Goal: Information Seeking & Learning: Learn about a topic

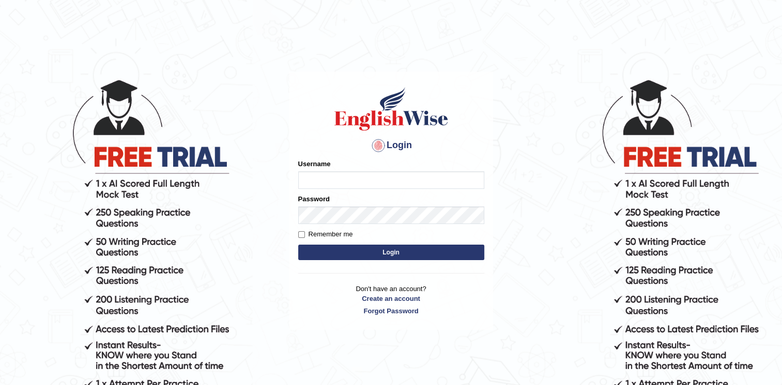
click at [355, 180] on input "Username" at bounding box center [391, 181] width 186 height 18
click at [398, 297] on link "Create an account" at bounding box center [391, 299] width 186 height 10
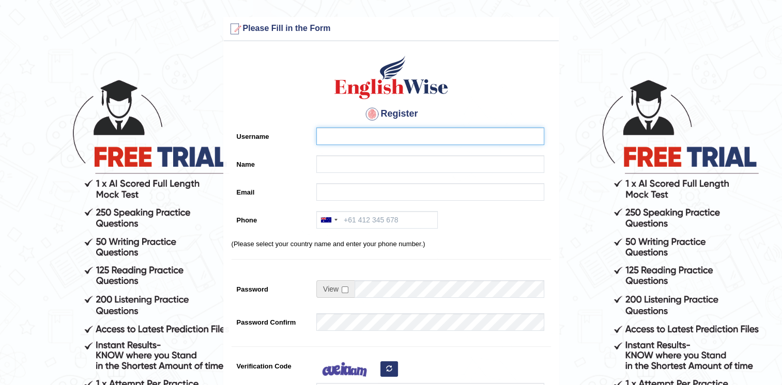
click at [364, 135] on input "Username" at bounding box center [430, 137] width 228 height 18
click at [376, 133] on input "Username" at bounding box center [430, 137] width 228 height 18
type input "JORL"
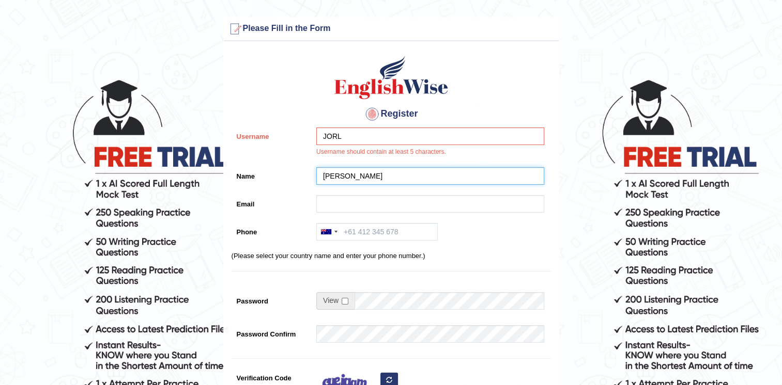
type input "J"
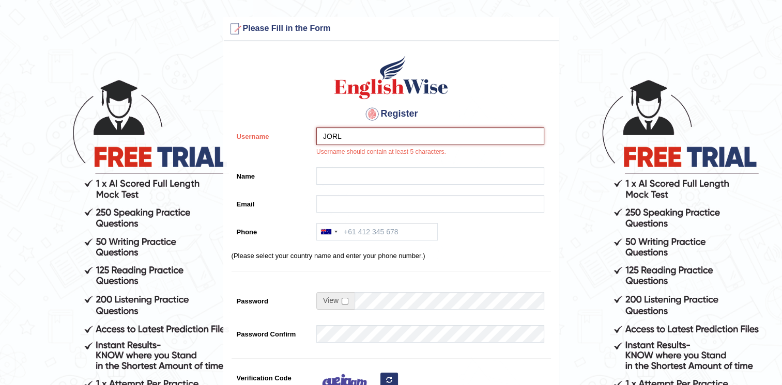
click at [376, 132] on input "JORL" at bounding box center [430, 137] width 228 height 18
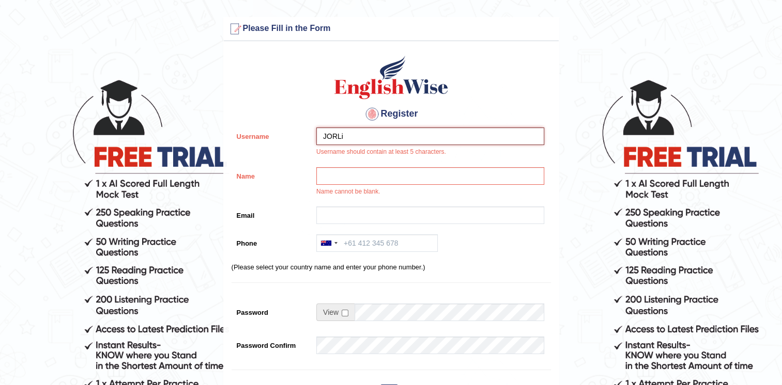
type input "JORLi"
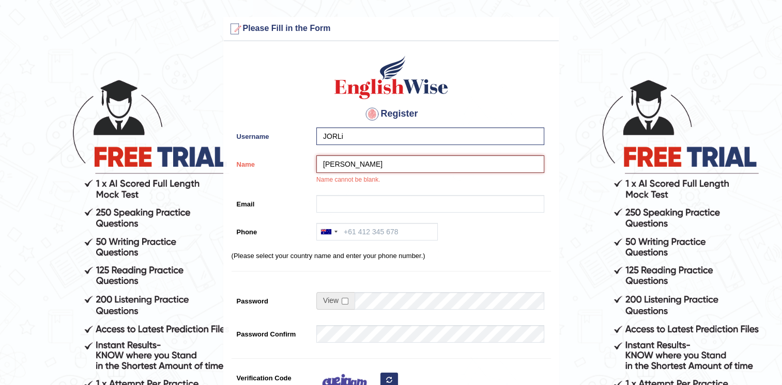
type input "[PERSON_NAME]"
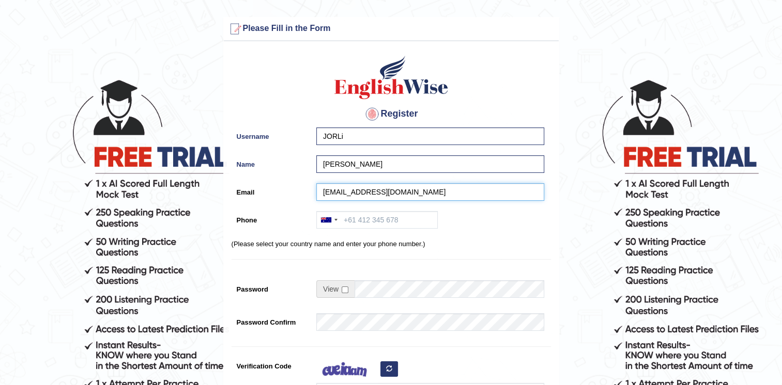
type input "jonathanlingad9@gmail.com"
click at [333, 220] on div at bounding box center [329, 220] width 24 height 17
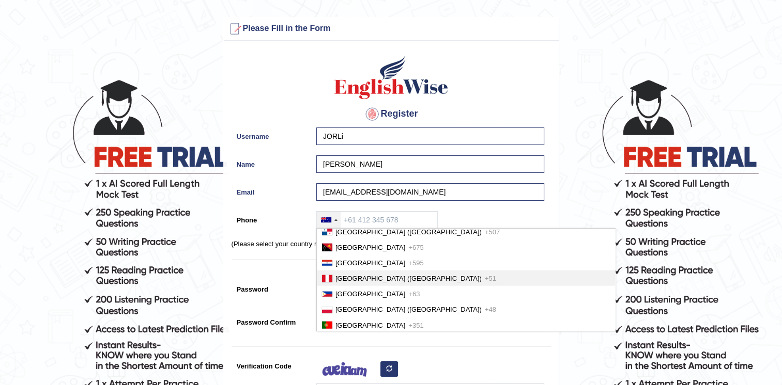
scroll to position [2727, 0]
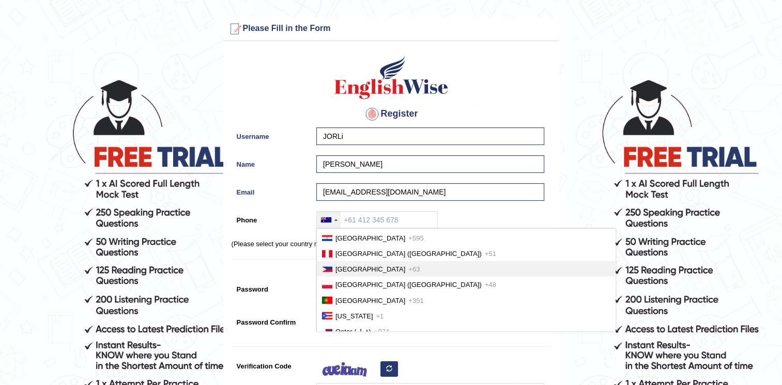
click at [364, 266] on span "Philippines" at bounding box center [370, 270] width 70 height 8
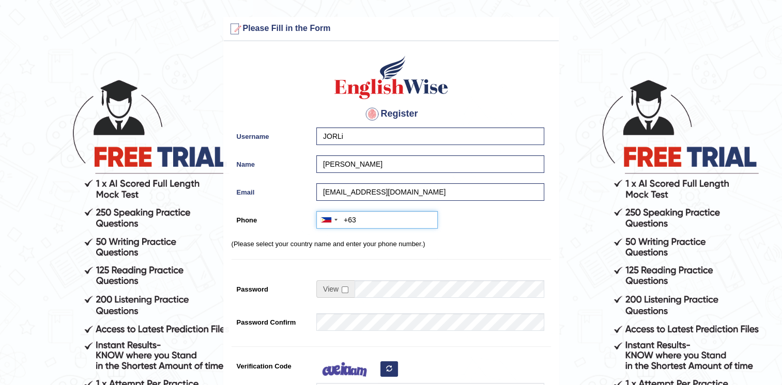
click at [379, 217] on input "+63" at bounding box center [376, 220] width 121 height 18
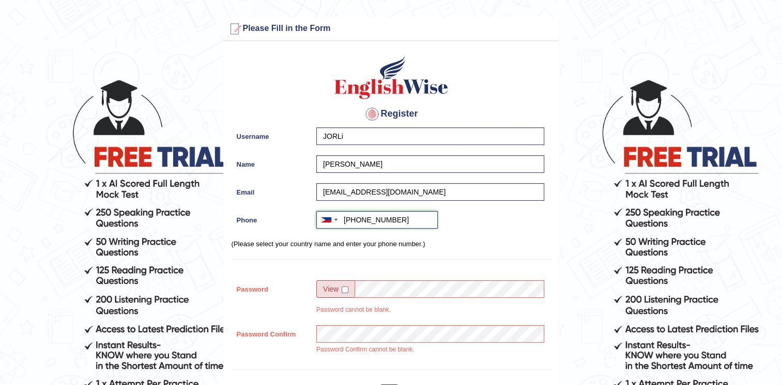
type input "+639184133096"
click at [341, 289] on span at bounding box center [335, 290] width 38 height 18
click at [345, 289] on input "checkbox" at bounding box center [345, 290] width 7 height 7
checkbox input "true"
click at [369, 289] on input "Password" at bounding box center [449, 290] width 190 height 18
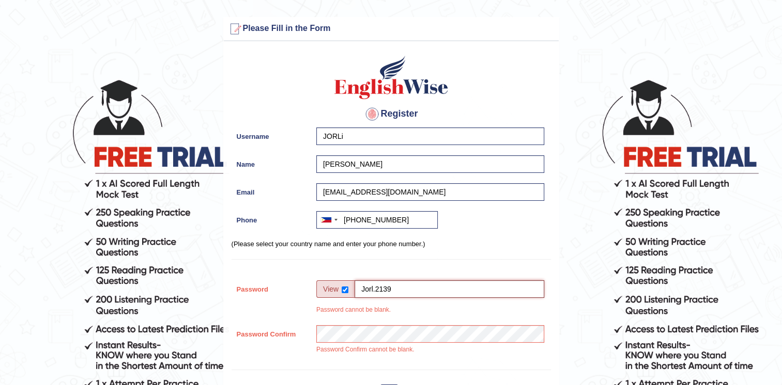
type input "Jorl.2139"
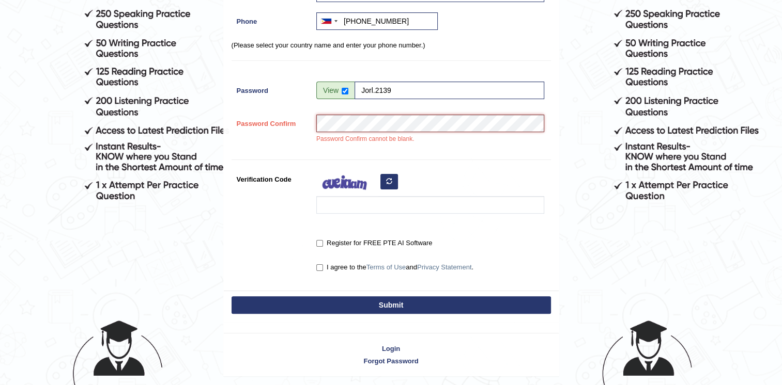
scroll to position [207, 0]
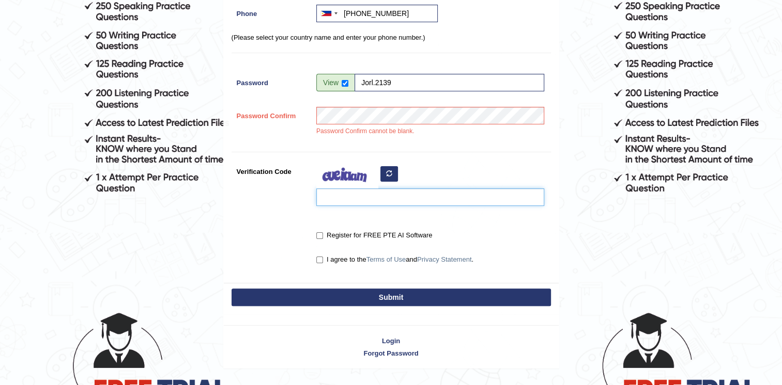
click at [348, 195] on input "Verification Code" at bounding box center [430, 198] width 228 height 18
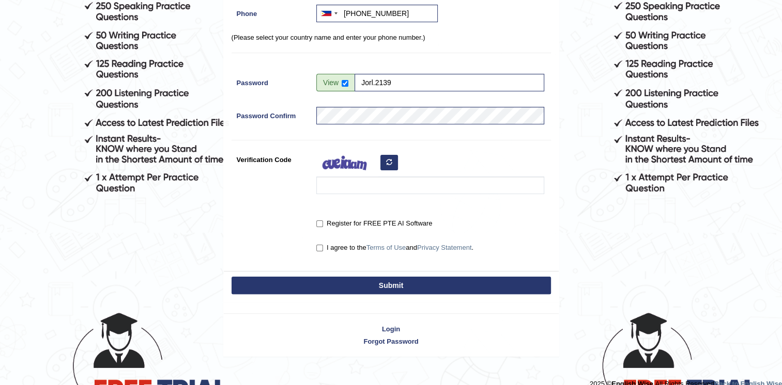
click at [390, 161] on icon "button" at bounding box center [389, 162] width 6 height 6
click at [393, 168] on button "button" at bounding box center [389, 163] width 18 height 16
click at [391, 162] on div at bounding box center [427, 175] width 233 height 49
click at [391, 162] on icon "button" at bounding box center [389, 162] width 6 height 6
click at [382, 188] on input "Verification Code" at bounding box center [430, 186] width 228 height 18
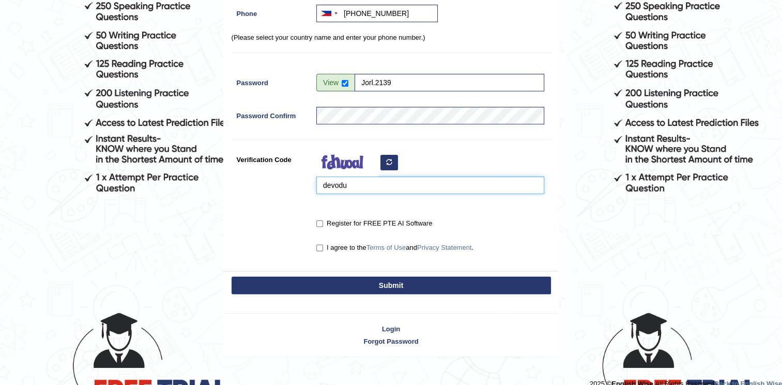
type input "devodu"
click at [330, 223] on label "Register for FREE PTE AI Software" at bounding box center [374, 224] width 116 height 10
click at [323, 223] on input "Register for FREE PTE AI Software" at bounding box center [319, 224] width 7 height 7
checkbox input "true"
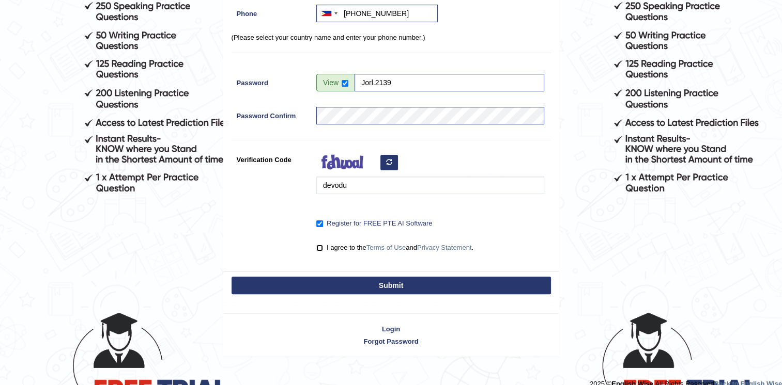
click at [319, 247] on input "I agree to the Terms of Use and Privacy Statement ." at bounding box center [319, 248] width 7 height 7
checkbox input "true"
click at [372, 276] on div "Submit" at bounding box center [391, 286] width 335 height 31
click at [384, 283] on button "Submit" at bounding box center [391, 286] width 319 height 18
click at [391, 291] on button "Submit" at bounding box center [391, 286] width 319 height 18
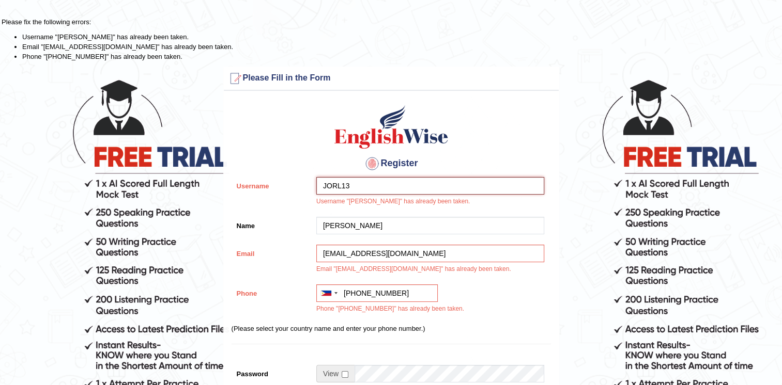
type input "JORL13"
click at [343, 373] on input "checkbox" at bounding box center [345, 375] width 7 height 7
checkbox input "true"
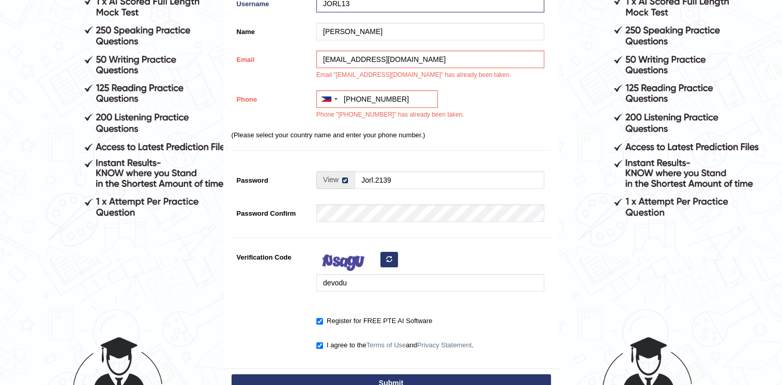
scroll to position [292, 0]
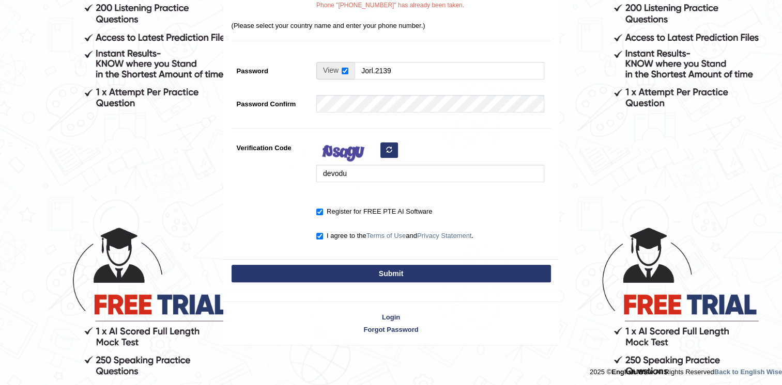
click at [387, 148] on icon "button" at bounding box center [389, 150] width 6 height 6
drag, startPoint x: 366, startPoint y: 173, endPoint x: 301, endPoint y: 164, distance: 65.2
click at [301, 165] on div "Verification Code devodu" at bounding box center [391, 163] width 319 height 49
type input "jarioa"
click at [354, 272] on button "Submit" at bounding box center [391, 274] width 319 height 18
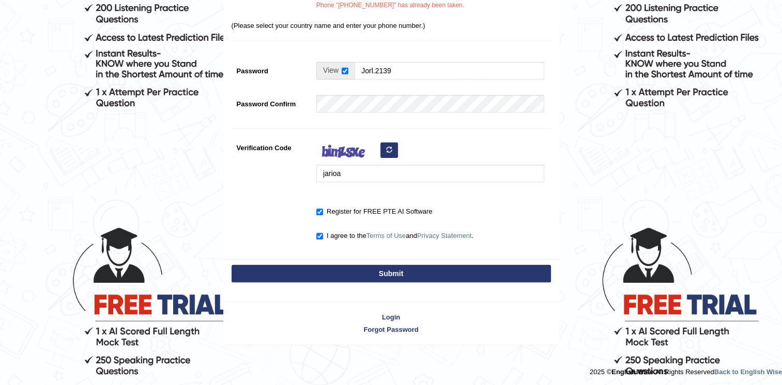
type input "+639184133096"
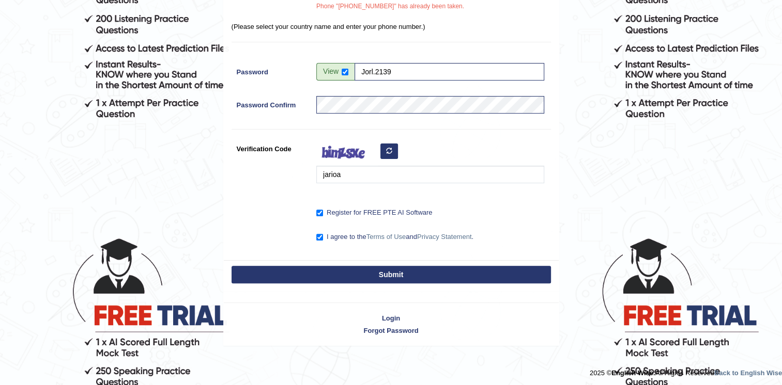
scroll to position [282, 0]
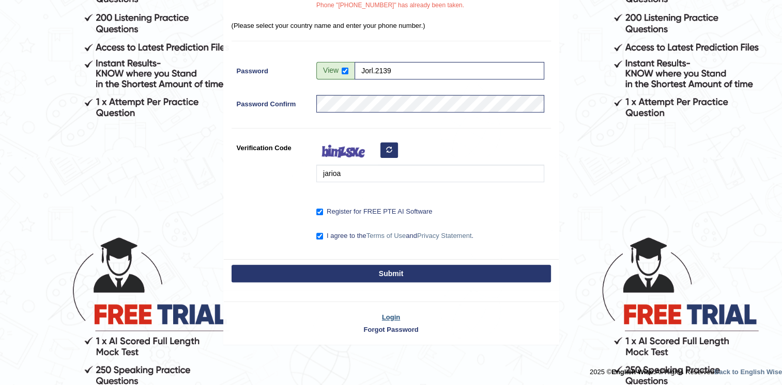
click at [379, 313] on link "Login" at bounding box center [391, 318] width 335 height 10
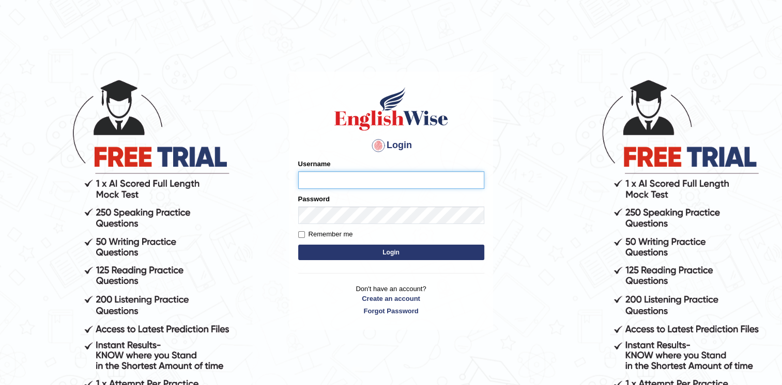
click at [359, 181] on input "Username" at bounding box center [391, 181] width 186 height 18
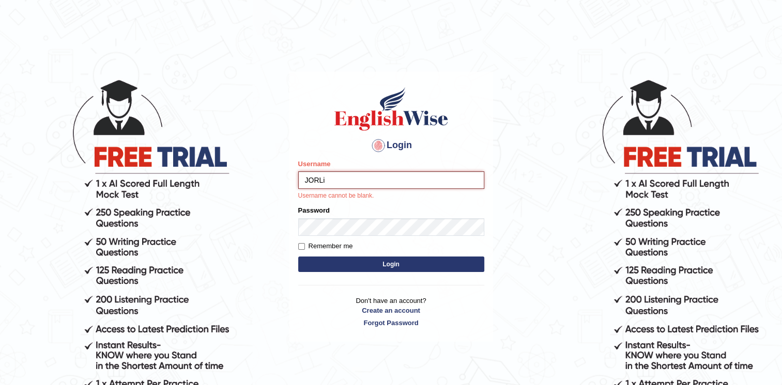
type input "JORLi"
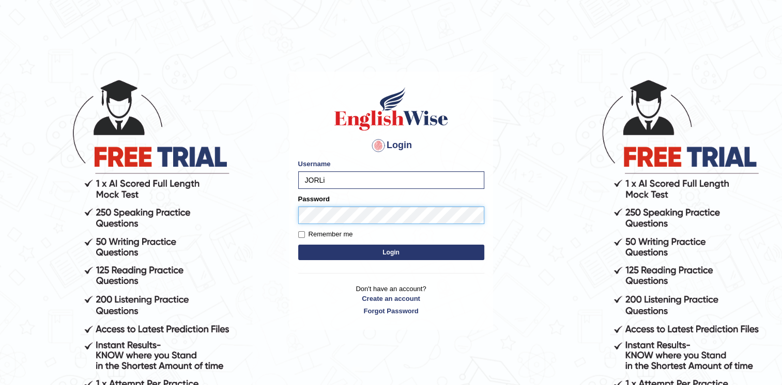
click at [298, 245] on button "Login" at bounding box center [391, 253] width 186 height 16
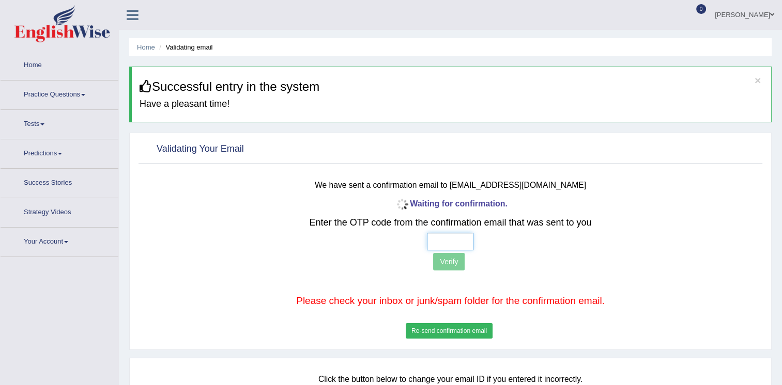
click at [434, 241] on input "text" at bounding box center [450, 242] width 47 height 18
click at [524, 250] on div at bounding box center [450, 242] width 514 height 18
click at [451, 243] on input "text" at bounding box center [450, 242] width 47 height 18
click at [438, 333] on button "Re-send confirmation email" at bounding box center [449, 331] width 87 height 16
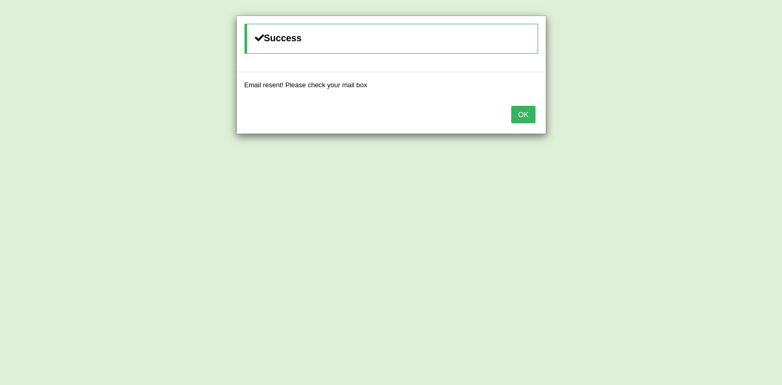
click at [520, 117] on button "OK" at bounding box center [523, 115] width 24 height 18
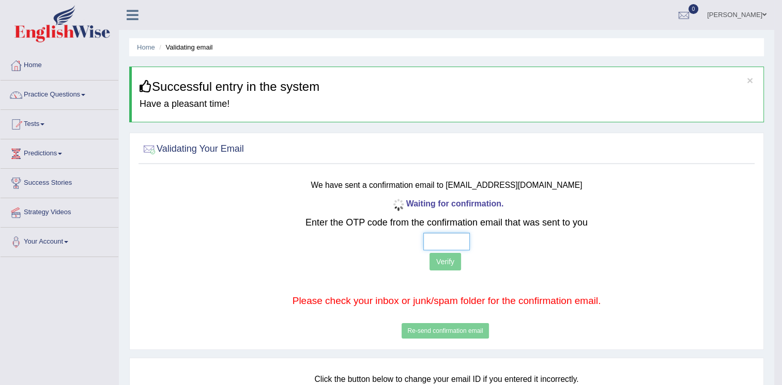
click at [438, 237] on input "text" at bounding box center [446, 242] width 47 height 18
type input "3 8 3 8"
click at [449, 265] on button "Verify" at bounding box center [445, 262] width 32 height 18
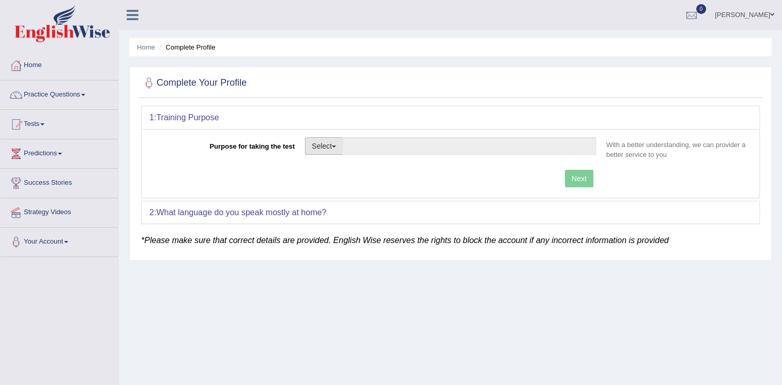
click at [332, 142] on button "Select" at bounding box center [324, 146] width 38 height 18
click at [359, 164] on link "Student Visa" at bounding box center [351, 168] width 92 height 13
type input "Student Visa"
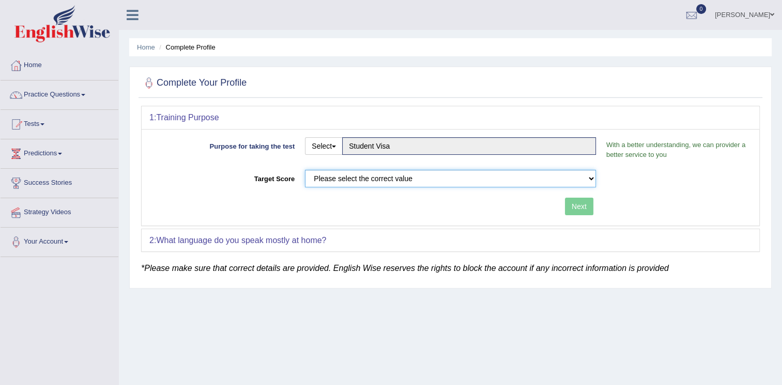
click at [409, 179] on select "Please select the correct value 50 (6 bands) 58 (6.5 bands) 65 (7 bands) 79 (8 …" at bounding box center [450, 179] width 291 height 18
select select "58"
click at [305, 170] on select "Please select the correct value 50 (6 bands) 58 (6.5 bands) 65 (7 bands) 79 (8 …" at bounding box center [450, 179] width 291 height 18
click at [591, 206] on button "Next" at bounding box center [579, 207] width 28 height 18
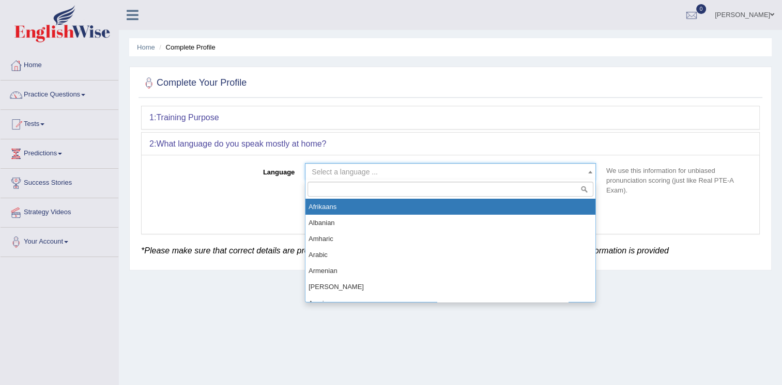
click at [471, 179] on span "Select a language ..." at bounding box center [450, 172] width 291 height 18
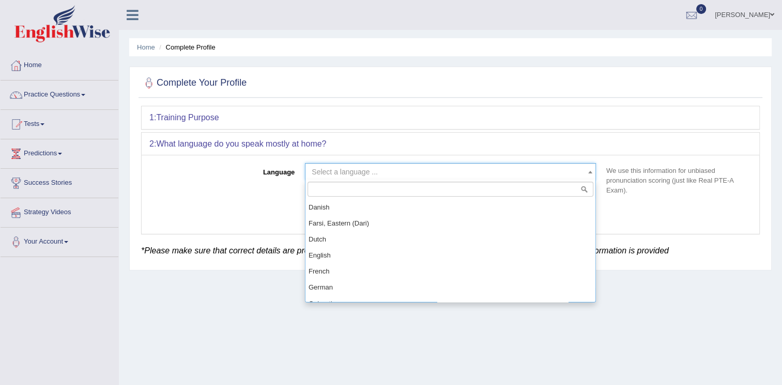
scroll to position [310, 0]
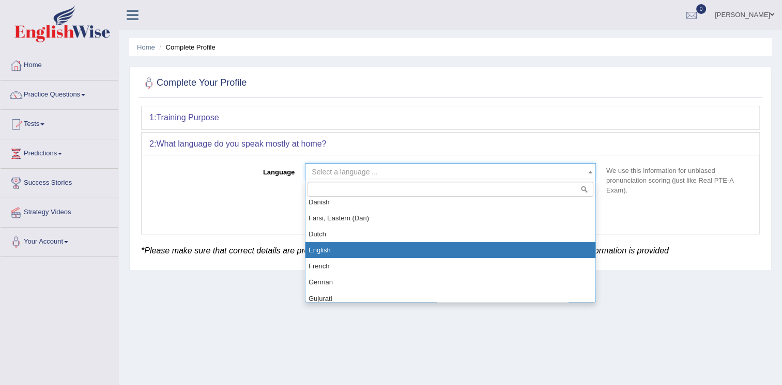
select select "English"
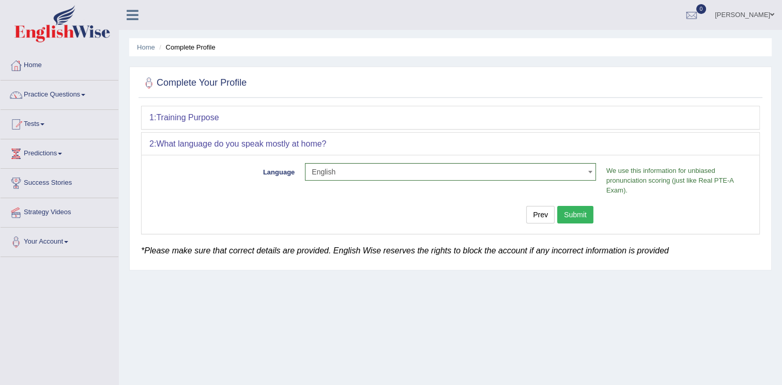
click at [581, 209] on button "Submit" at bounding box center [575, 215] width 36 height 18
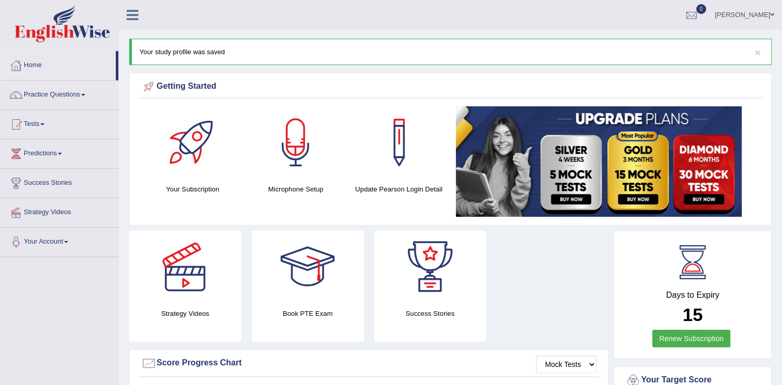
click at [294, 137] on div at bounding box center [295, 142] width 72 height 72
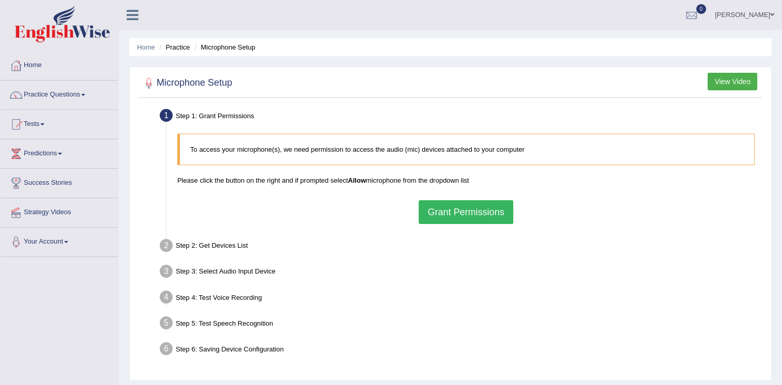
click at [464, 210] on button "Grant Permissions" at bounding box center [466, 212] width 94 height 24
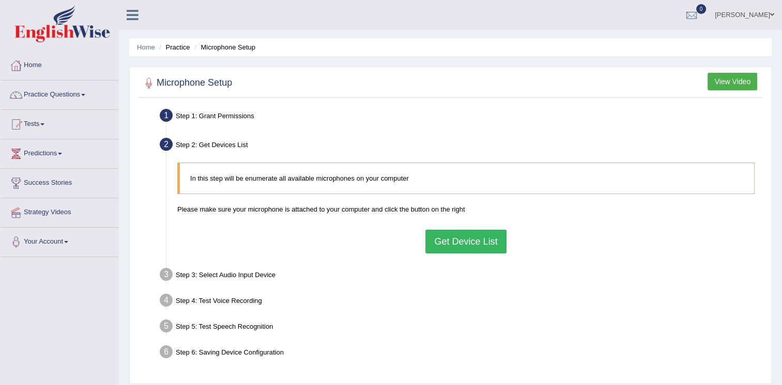
click at [458, 241] on button "Get Device List" at bounding box center [465, 242] width 81 height 24
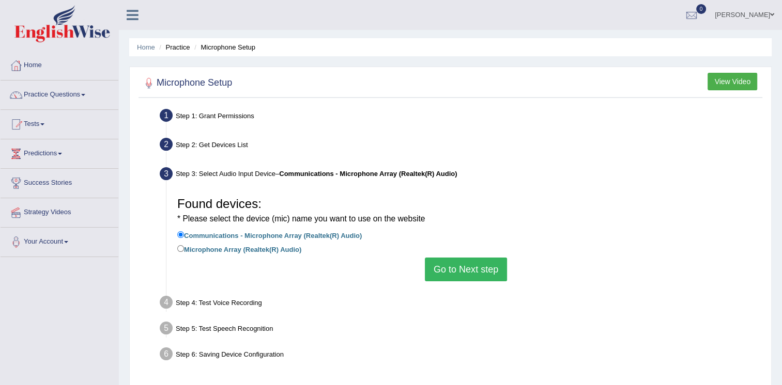
click at [456, 272] on button "Go to Next step" at bounding box center [466, 270] width 82 height 24
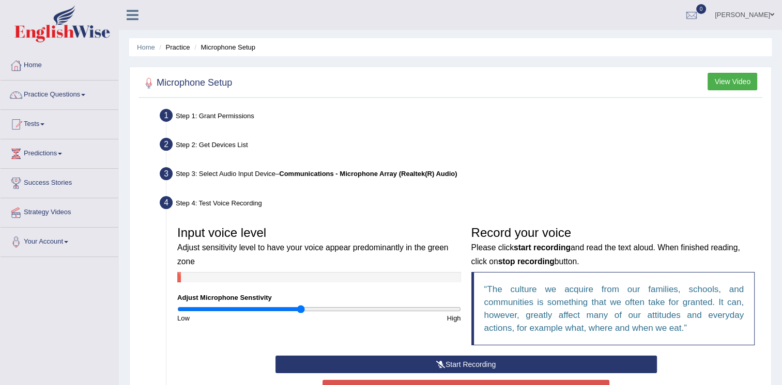
drag, startPoint x: 313, startPoint y: 310, endPoint x: 301, endPoint y: 313, distance: 12.3
click at [301, 313] on input "range" at bounding box center [319, 309] width 284 height 8
click at [301, 311] on input "range" at bounding box center [319, 309] width 284 height 8
drag, startPoint x: 303, startPoint y: 311, endPoint x: 325, endPoint y: 310, distance: 22.3
click at [325, 310] on input "range" at bounding box center [319, 309] width 284 height 8
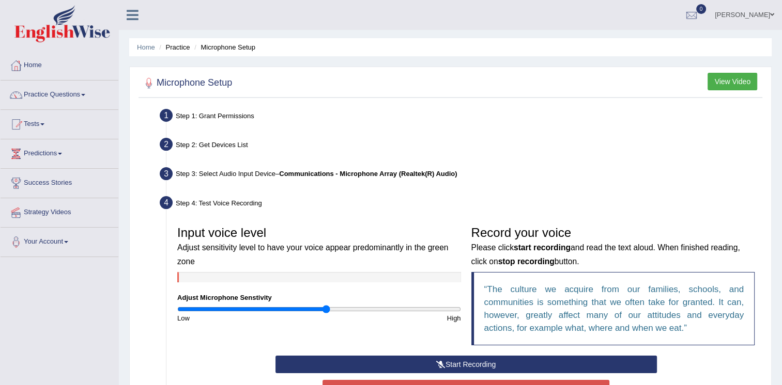
click at [329, 307] on input "range" at bounding box center [319, 309] width 284 height 8
drag, startPoint x: 327, startPoint y: 307, endPoint x: 339, endPoint y: 314, distance: 14.1
type input "1.16"
click at [340, 314] on input "range" at bounding box center [319, 309] width 284 height 8
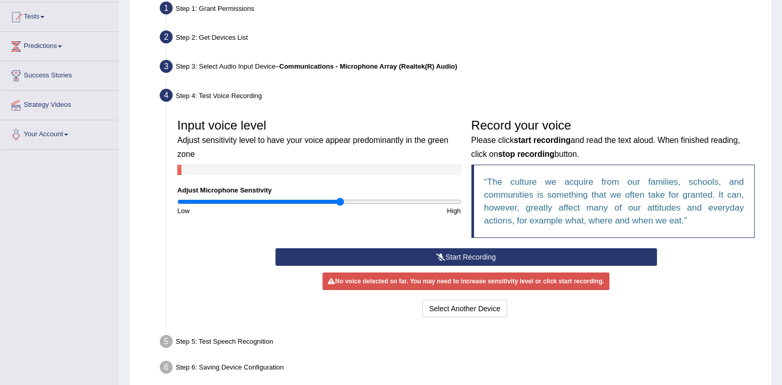
scroll to position [105, 0]
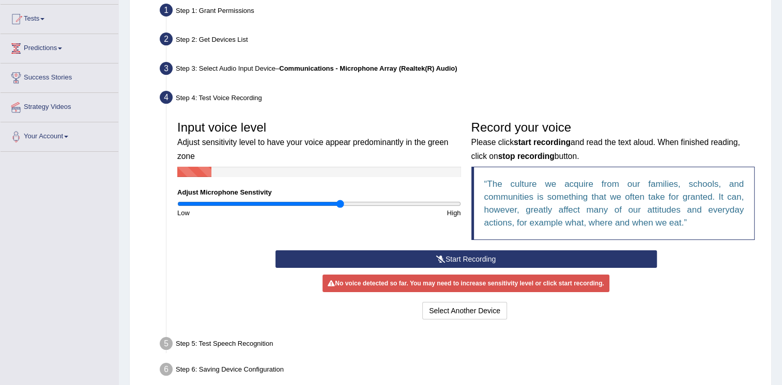
click at [423, 252] on button "Start Recording" at bounding box center [465, 260] width 381 height 18
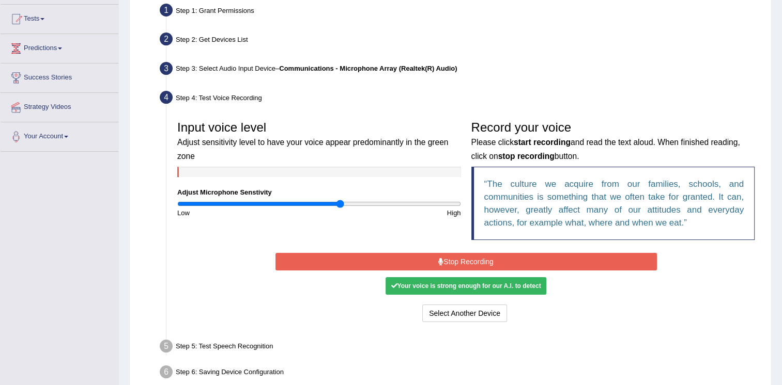
click at [428, 261] on button "Stop Recording" at bounding box center [465, 262] width 381 height 18
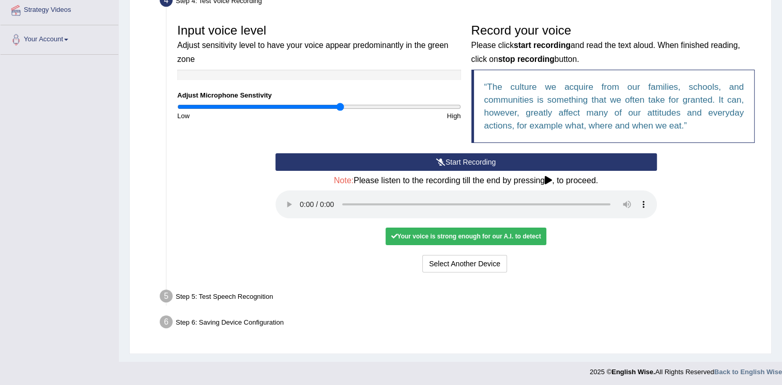
scroll to position [205, 0]
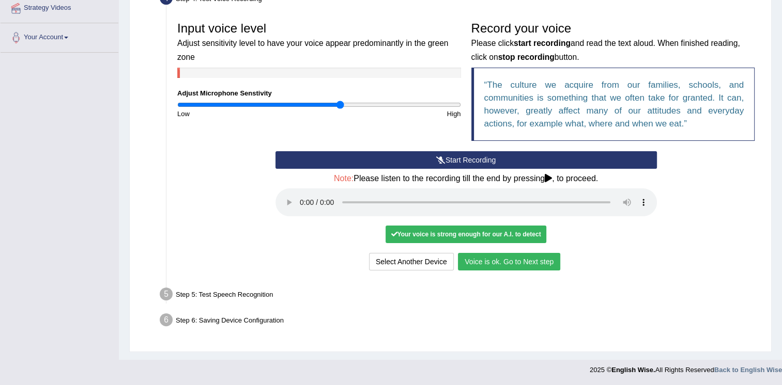
click at [501, 261] on button "Voice is ok. Go to Next step" at bounding box center [509, 262] width 102 height 18
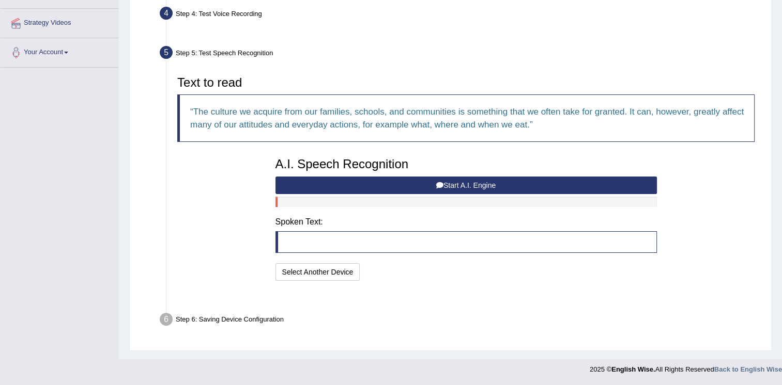
scroll to position [163, 0]
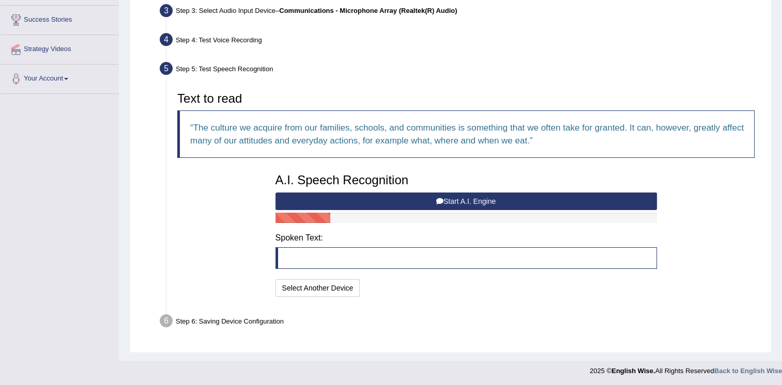
click at [446, 200] on button "Start A.I. Engine" at bounding box center [465, 202] width 381 height 18
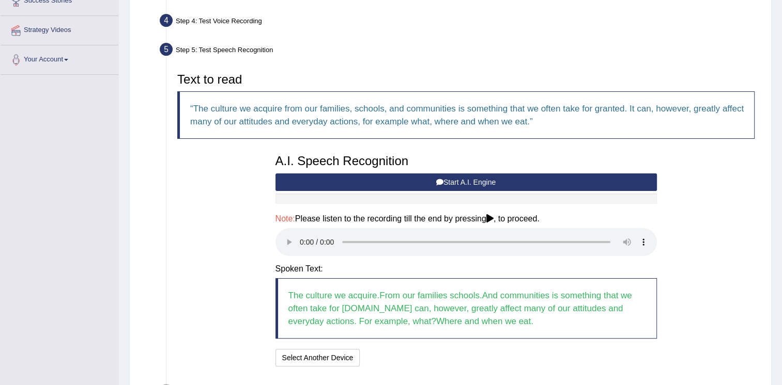
scroll to position [215, 0]
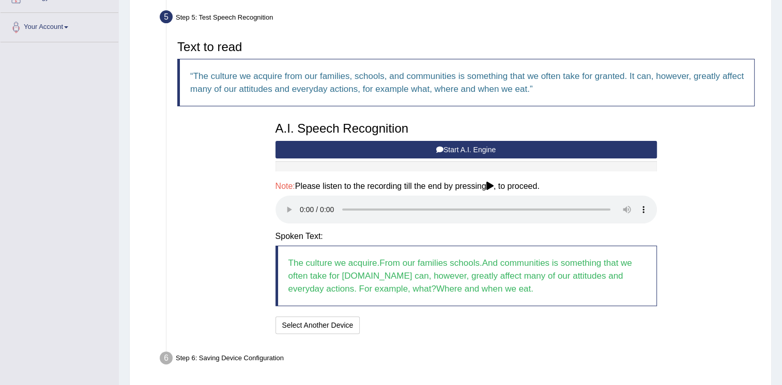
click at [701, 197] on div "Text to read The culture we acquire from our families, schools, and communities…" at bounding box center [466, 186] width 588 height 302
click at [457, 143] on button "Start A.I. Engine" at bounding box center [465, 150] width 381 height 18
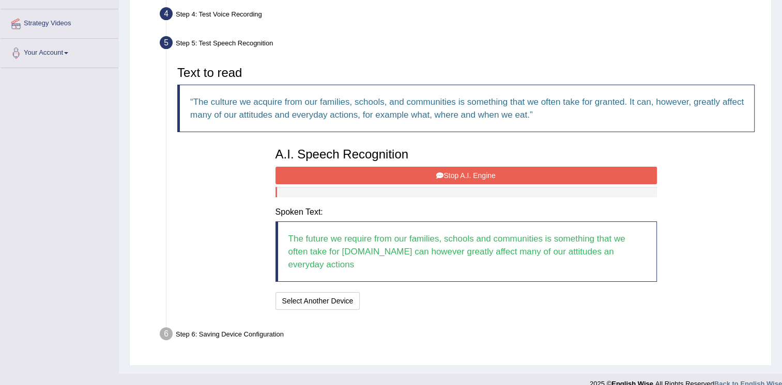
scroll to position [202, 0]
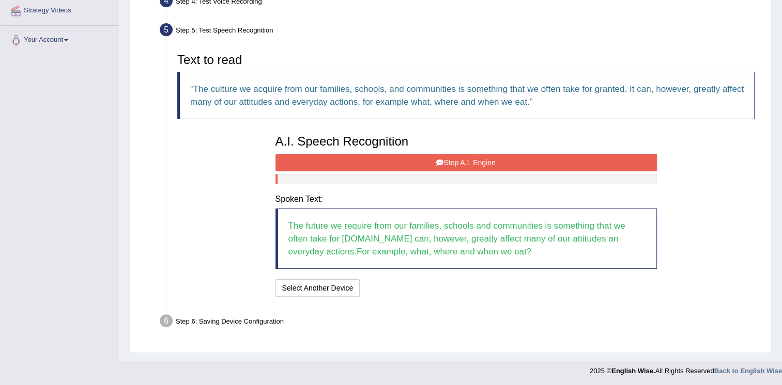
click at [443, 164] on button "Stop A.I. Engine" at bounding box center [465, 163] width 381 height 18
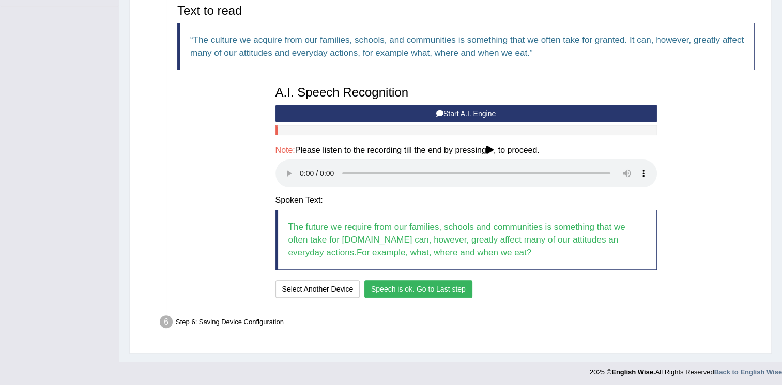
scroll to position [252, 0]
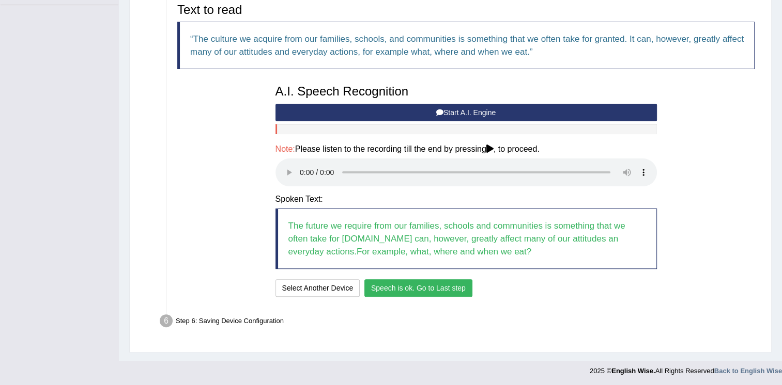
click at [411, 289] on button "Speech is ok. Go to Last step" at bounding box center [418, 289] width 108 height 18
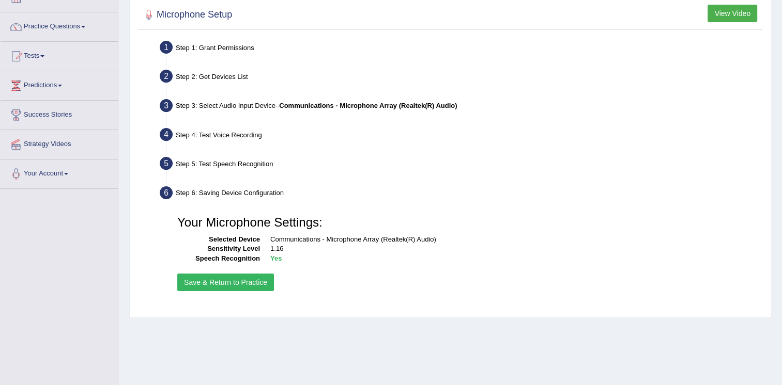
scroll to position [54, 0]
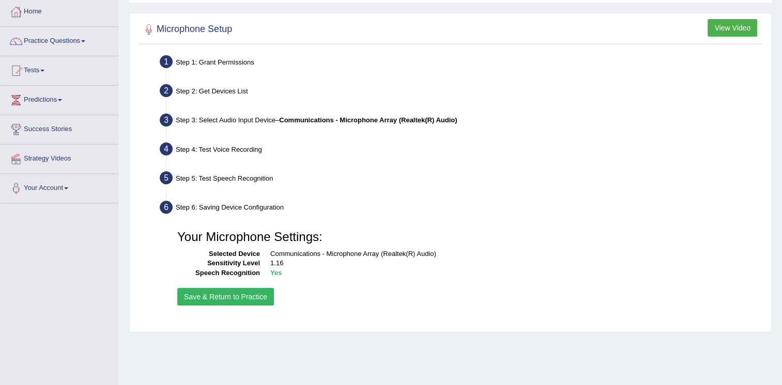
click at [250, 298] on button "Save & Return to Practice" at bounding box center [225, 297] width 97 height 18
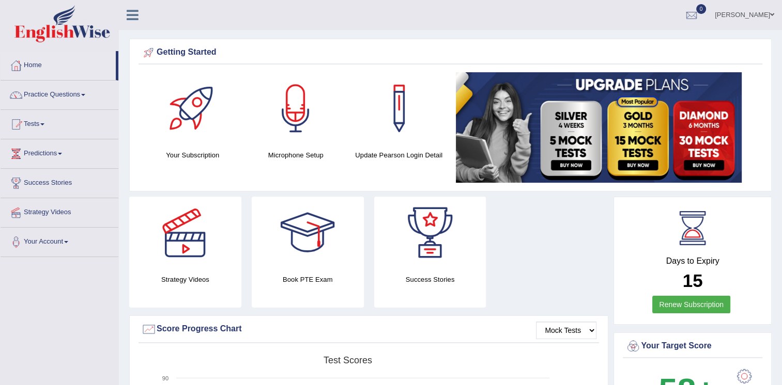
click at [43, 96] on link "Practice Questions" at bounding box center [60, 94] width 118 height 26
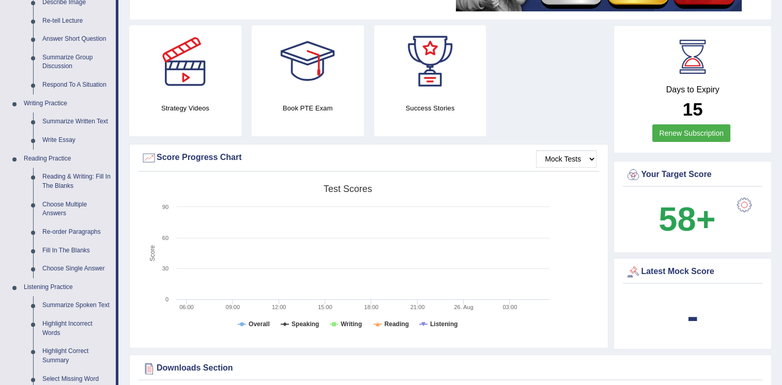
scroll to position [103, 0]
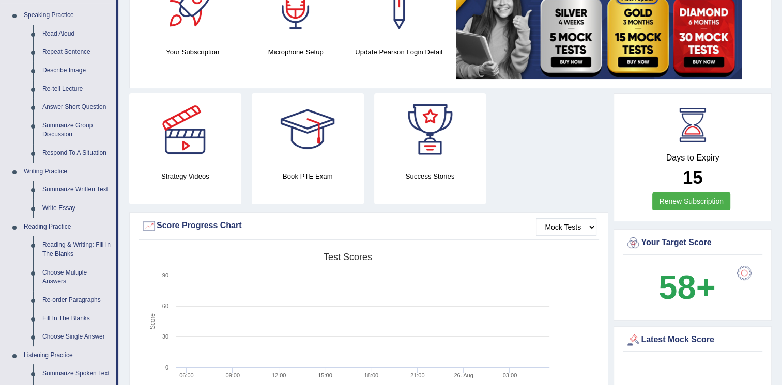
click at [667, 151] on div "Days to Expiry 15 Renew Subscription" at bounding box center [693, 159] width 140 height 114
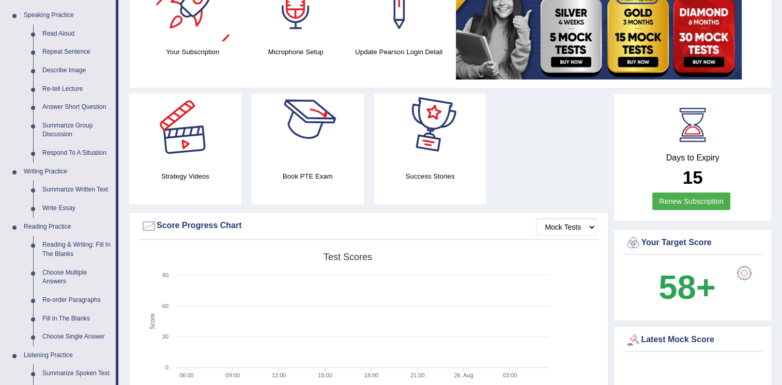
click at [182, 24] on div at bounding box center [193, 5] width 72 height 72
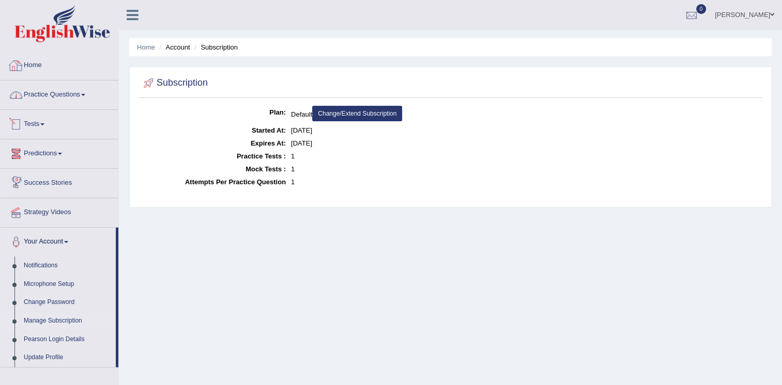
click at [33, 121] on link "Tests" at bounding box center [60, 123] width 118 height 26
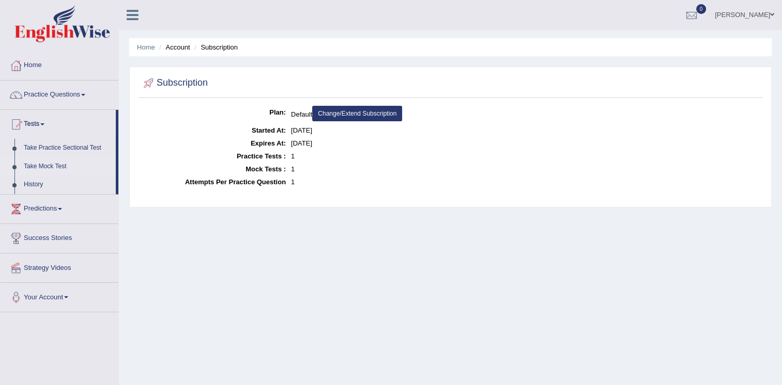
click at [48, 165] on link "Take Mock Test" at bounding box center [67, 167] width 97 height 19
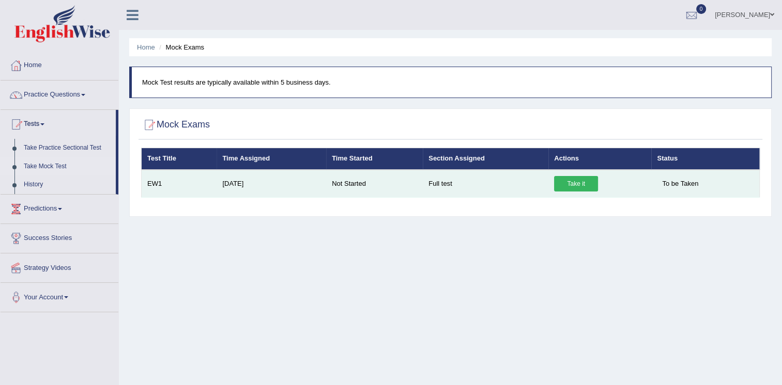
click at [568, 182] on link "Take it" at bounding box center [576, 184] width 44 height 16
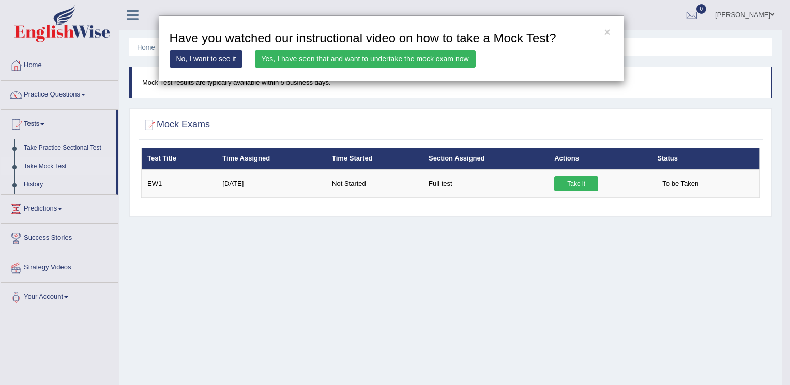
click at [211, 62] on link "No, I want to see it" at bounding box center [205, 59] width 73 height 18
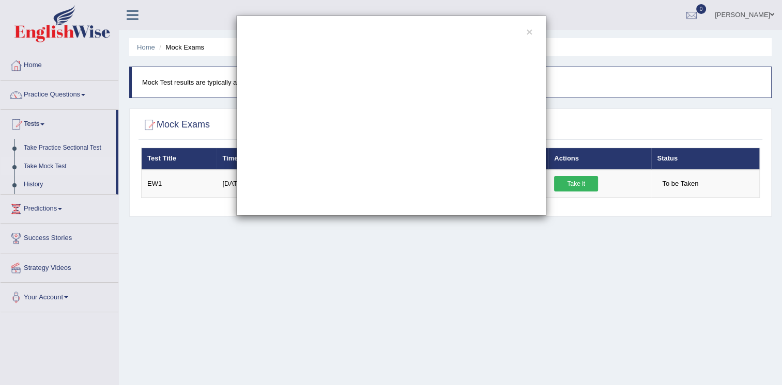
click at [44, 68] on div "×" at bounding box center [391, 116] width 782 height 200
click at [41, 60] on div "×" at bounding box center [391, 116] width 782 height 200
click at [28, 67] on div "×" at bounding box center [391, 116] width 782 height 200
click at [25, 65] on div "×" at bounding box center [391, 116] width 782 height 200
click at [531, 29] on button "×" at bounding box center [529, 31] width 6 height 11
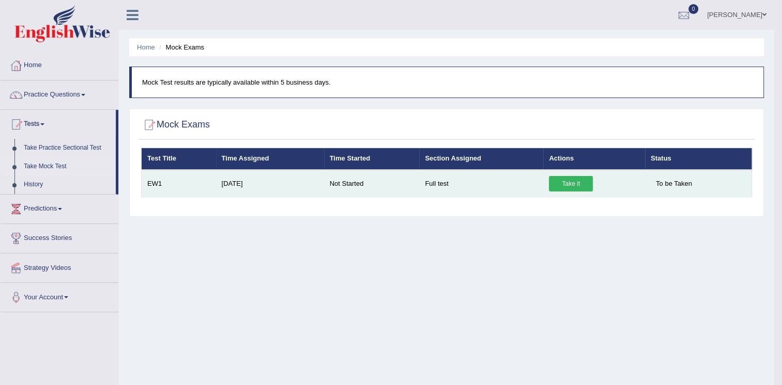
click at [564, 186] on link "Take it" at bounding box center [571, 184] width 44 height 16
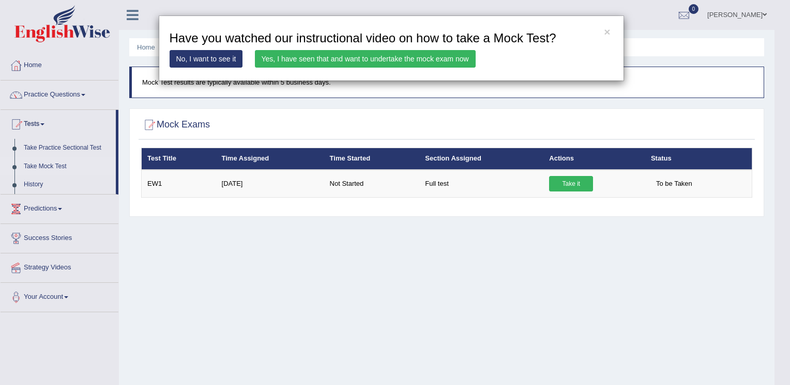
click at [228, 61] on link "No, I want to see it" at bounding box center [205, 59] width 73 height 18
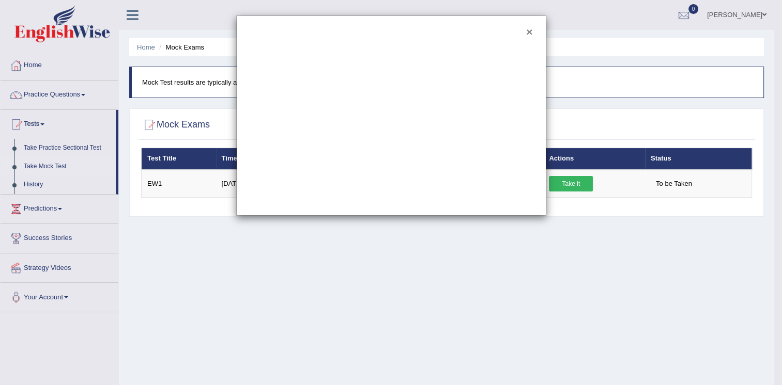
click at [529, 35] on button "×" at bounding box center [529, 31] width 6 height 11
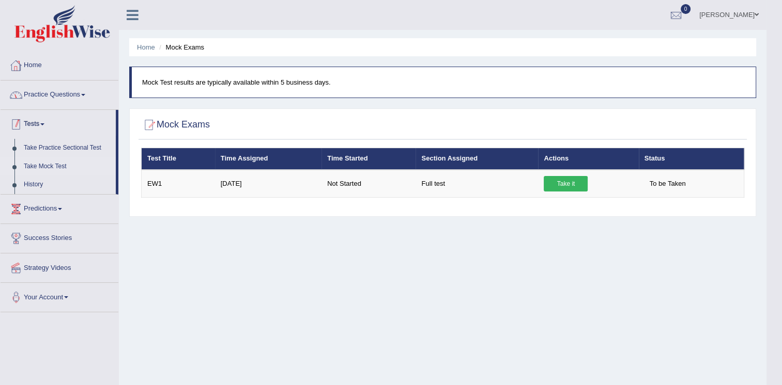
click at [42, 59] on link "Home" at bounding box center [60, 64] width 118 height 26
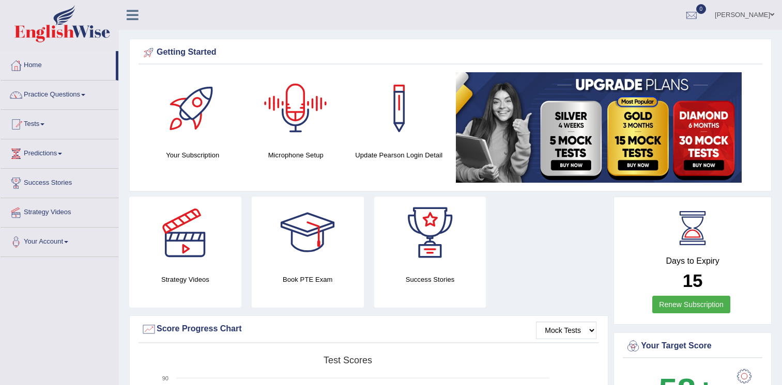
click at [291, 110] on div at bounding box center [295, 108] width 72 height 72
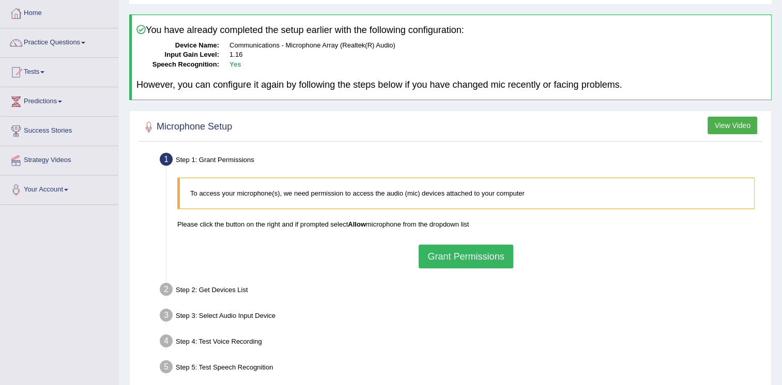
scroll to position [52, 0]
click at [451, 255] on button "Grant Permissions" at bounding box center [466, 257] width 94 height 24
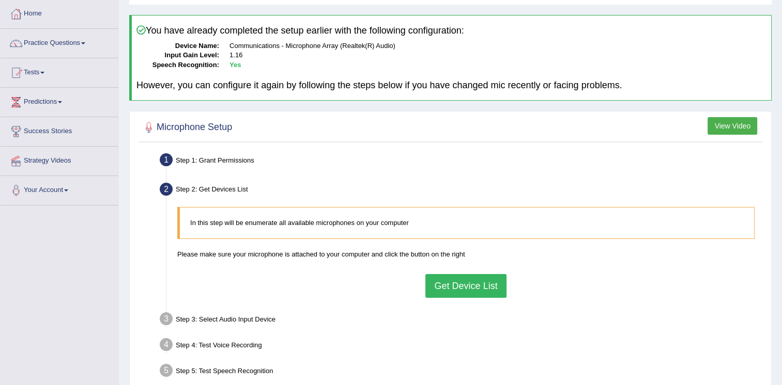
click at [451, 282] on button "Get Device List" at bounding box center [465, 286] width 81 height 24
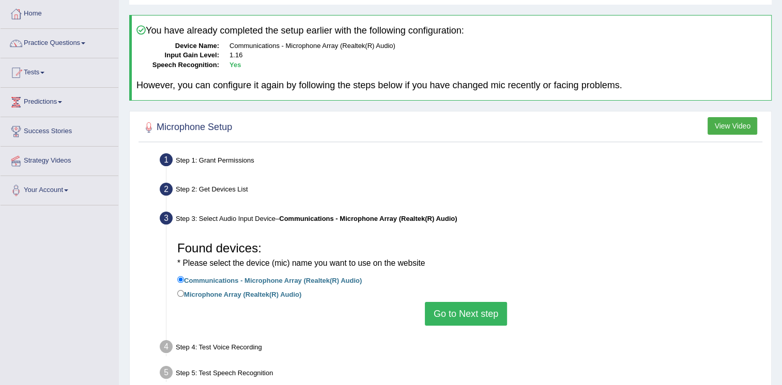
click at [443, 307] on button "Go to Next step" at bounding box center [466, 314] width 82 height 24
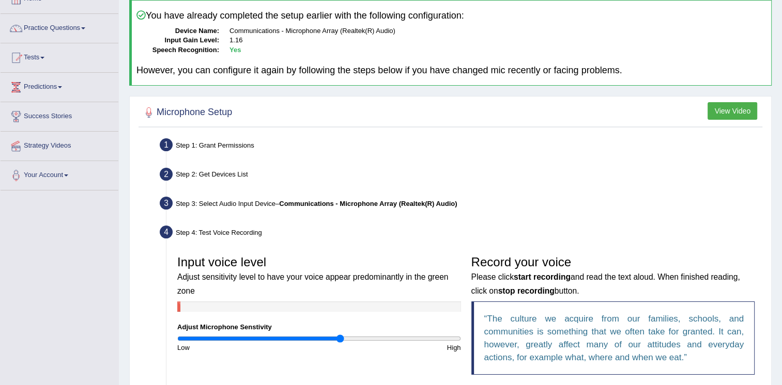
scroll to position [103, 0]
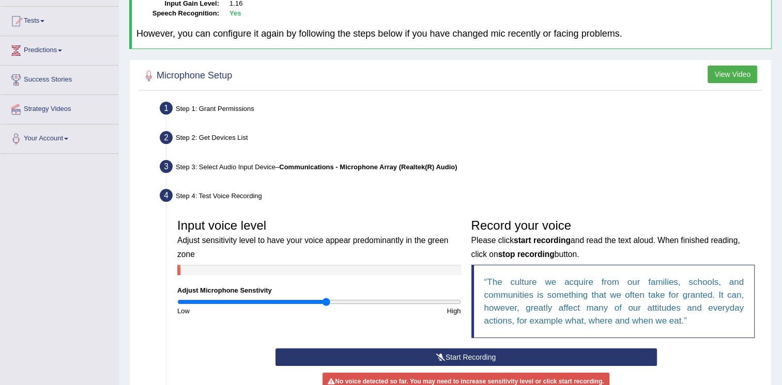
click at [325, 299] on input "range" at bounding box center [319, 302] width 284 height 8
click at [322, 299] on input "range" at bounding box center [319, 302] width 284 height 8
click at [331, 301] on input "range" at bounding box center [319, 302] width 284 height 8
click at [349, 299] on input "range" at bounding box center [319, 302] width 284 height 8
click at [378, 300] on input "range" at bounding box center [319, 302] width 284 height 8
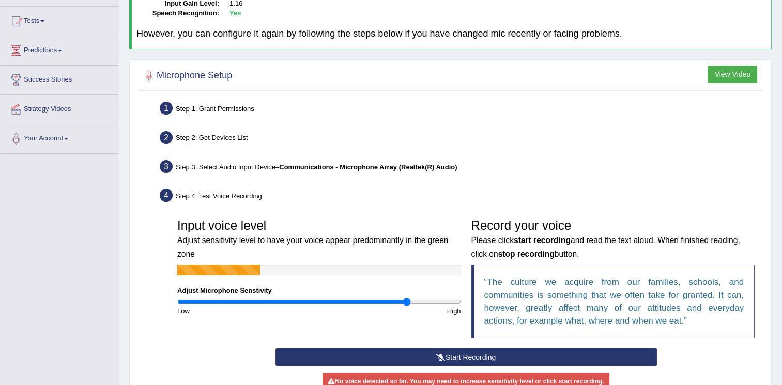
click at [407, 303] on input "range" at bounding box center [319, 302] width 284 height 8
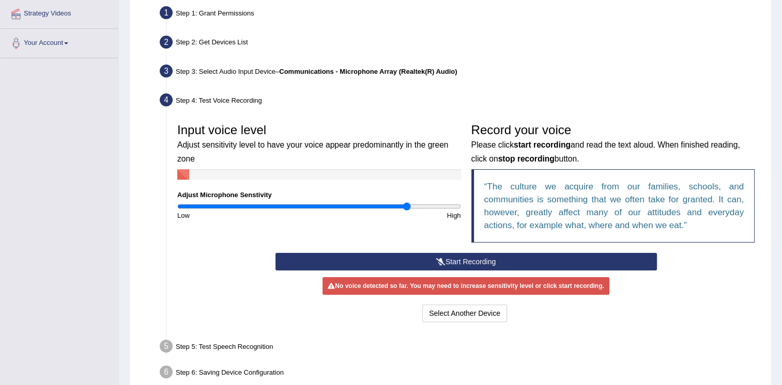
scroll to position [198, 0]
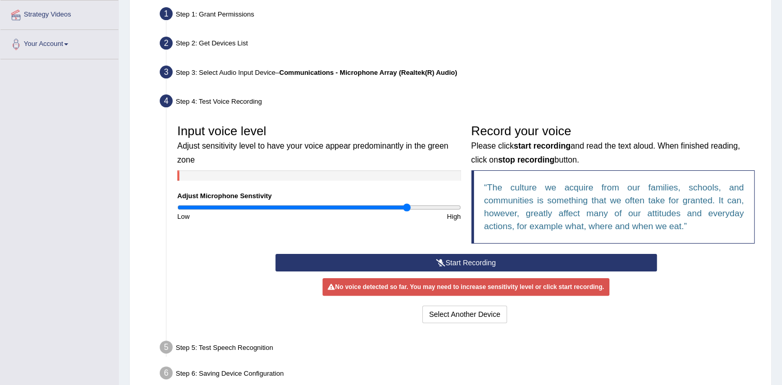
click at [453, 259] on button "Start Recording" at bounding box center [465, 263] width 381 height 18
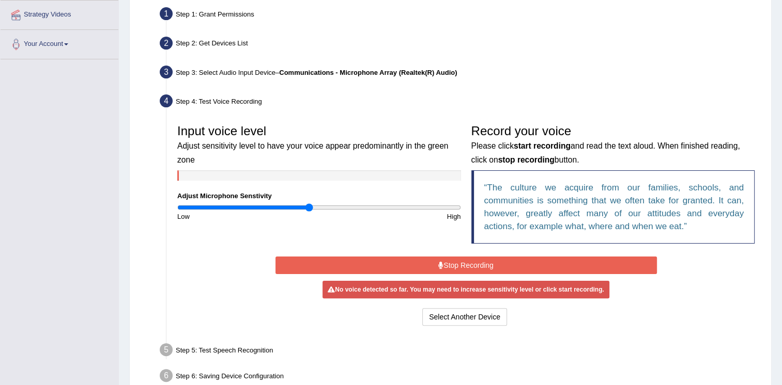
click at [308, 208] on input "range" at bounding box center [319, 208] width 284 height 8
click at [312, 207] on input "range" at bounding box center [319, 208] width 284 height 8
type input "0.98"
click at [314, 206] on input "range" at bounding box center [319, 208] width 284 height 8
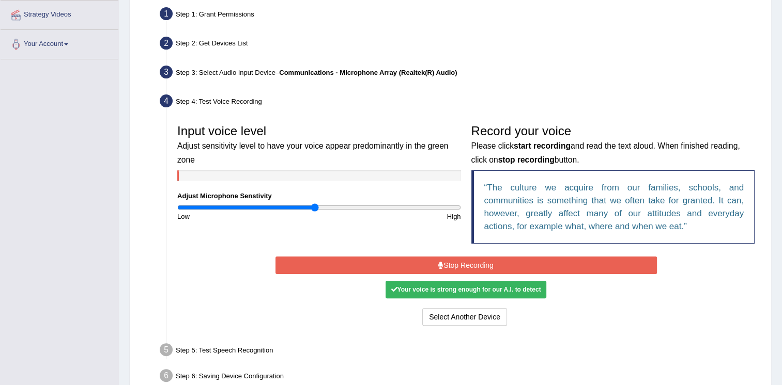
click at [457, 265] on button "Stop Recording" at bounding box center [465, 266] width 381 height 18
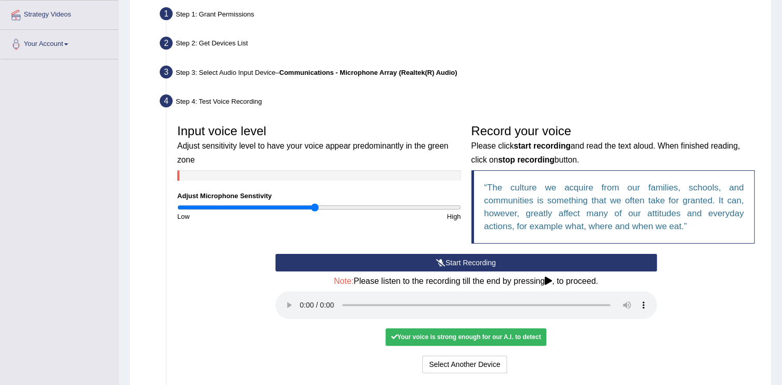
drag, startPoint x: 294, startPoint y: 327, endPoint x: 279, endPoint y: 314, distance: 19.5
click at [293, 327] on div "Start Recording Stop Recording Note: Please listen to the recording till the en…" at bounding box center [466, 315] width 392 height 122
click at [445, 261] on button "Start Recording" at bounding box center [465, 263] width 381 height 18
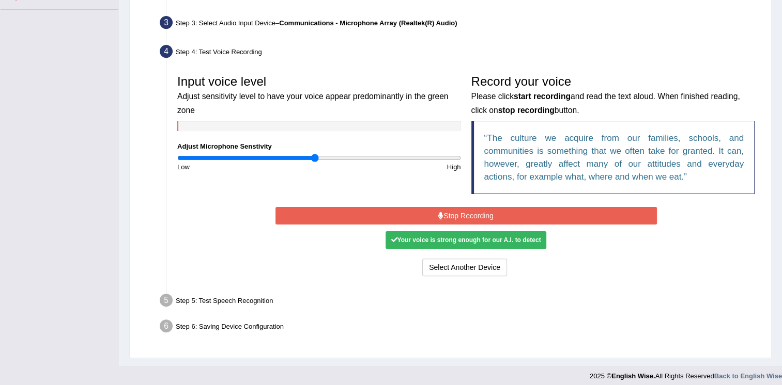
scroll to position [252, 0]
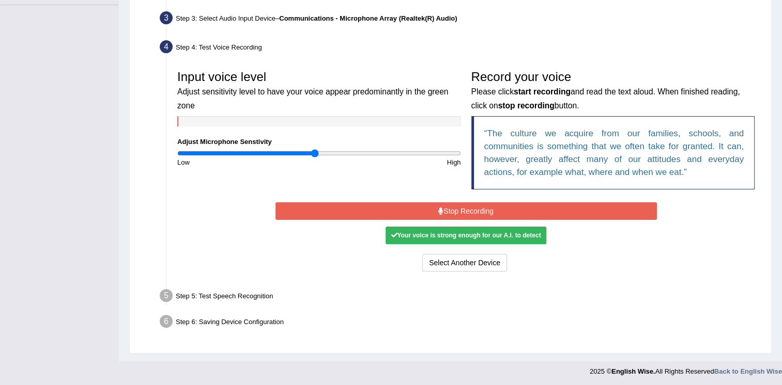
click at [494, 213] on button "Stop Recording" at bounding box center [465, 212] width 381 height 18
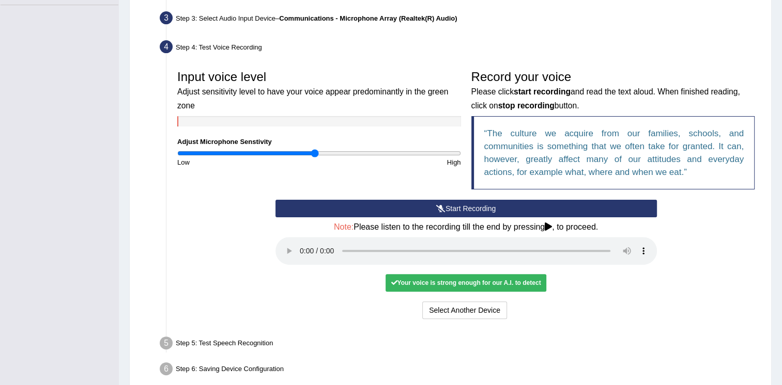
click at [574, 302] on div "Select Another Device Voice is ok. Go to Next step" at bounding box center [465, 312] width 381 height 20
click at [506, 274] on div "Your voice is strong enough for our A.I. to detect" at bounding box center [465, 283] width 160 height 18
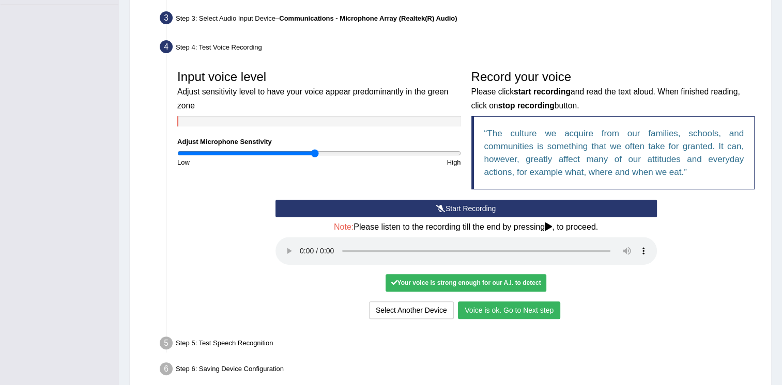
click at [527, 310] on button "Voice is ok. Go to Next step" at bounding box center [509, 311] width 102 height 18
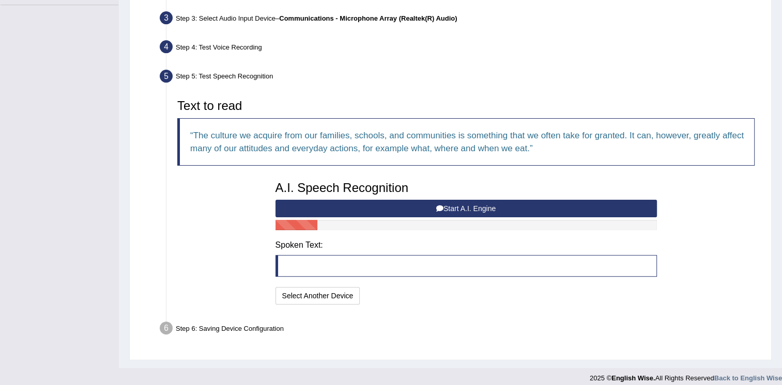
click at [384, 206] on button "Start A.I. Engine" at bounding box center [465, 209] width 381 height 18
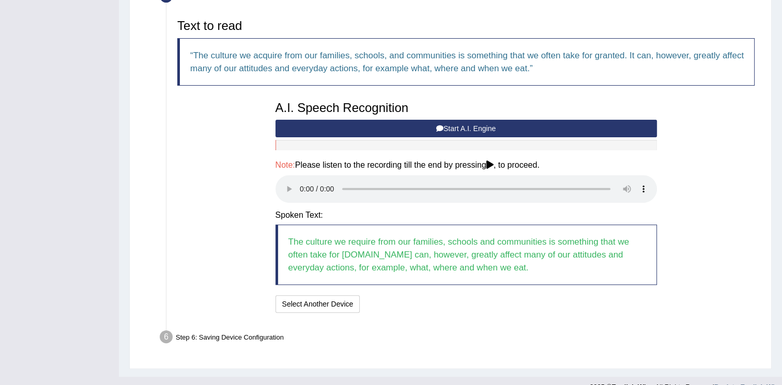
scroll to position [348, 0]
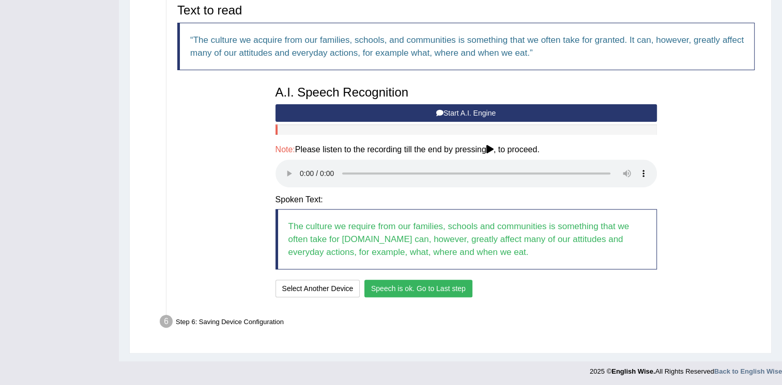
click at [427, 289] on button "Speech is ok. Go to Last step" at bounding box center [418, 289] width 108 height 18
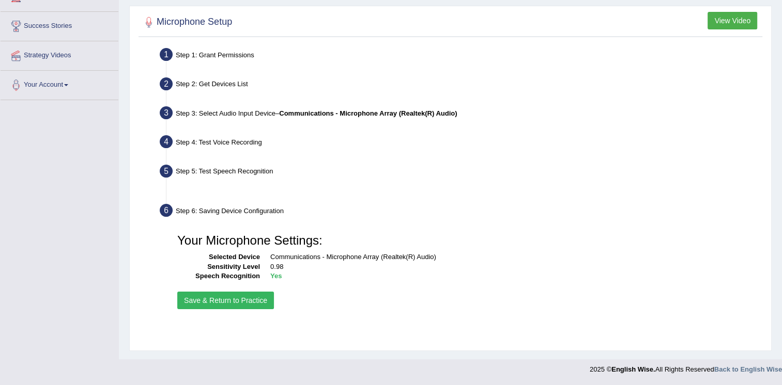
scroll to position [157, 0]
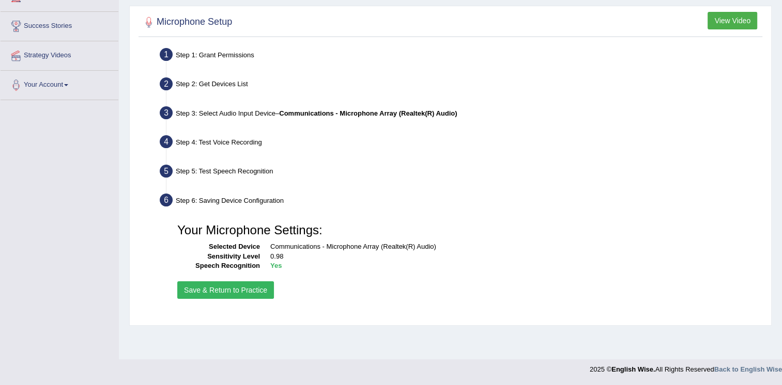
click at [244, 295] on button "Save & Return to Practice" at bounding box center [225, 291] width 97 height 18
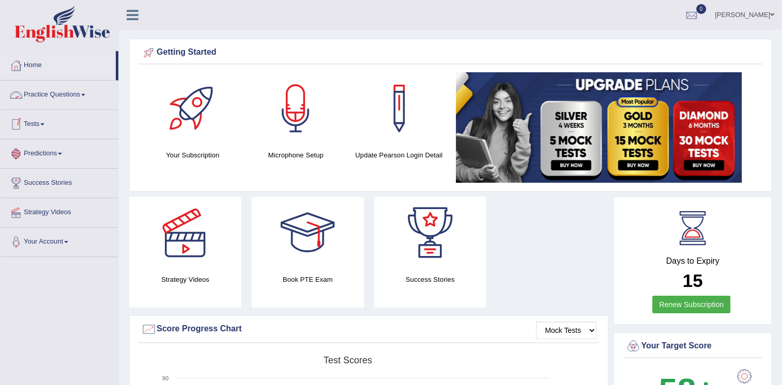
click at [57, 151] on link "Predictions" at bounding box center [60, 153] width 118 height 26
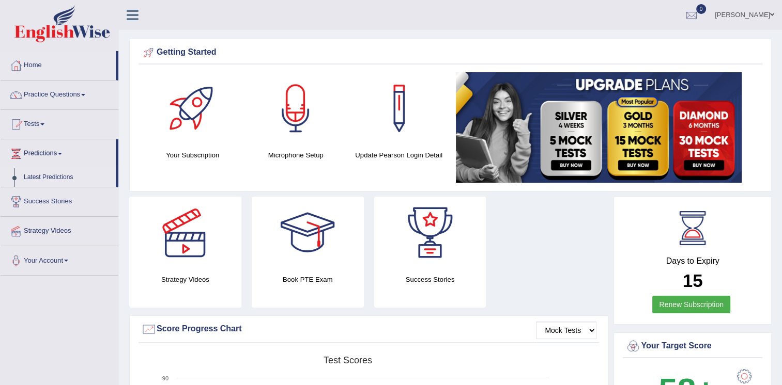
click at [43, 177] on link "Latest Predictions" at bounding box center [67, 177] width 97 height 19
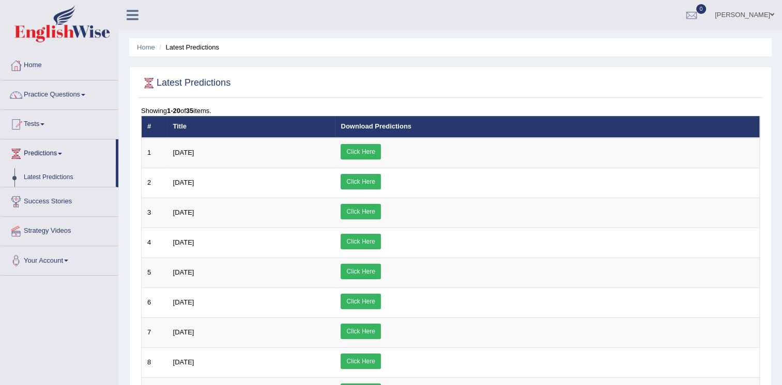
click at [47, 230] on link "Strategy Videos" at bounding box center [60, 230] width 118 height 26
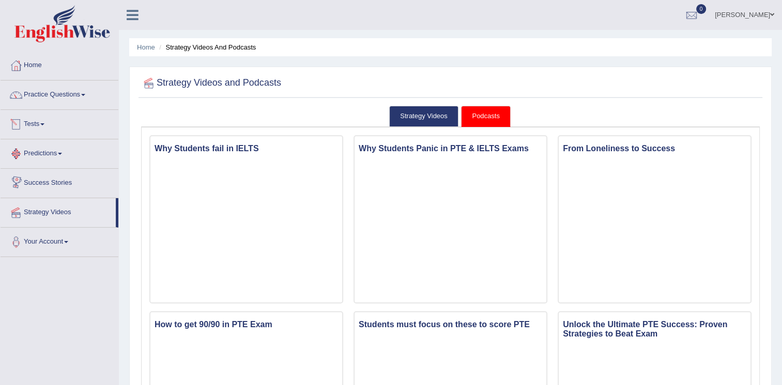
click at [39, 125] on link "Tests" at bounding box center [60, 123] width 118 height 26
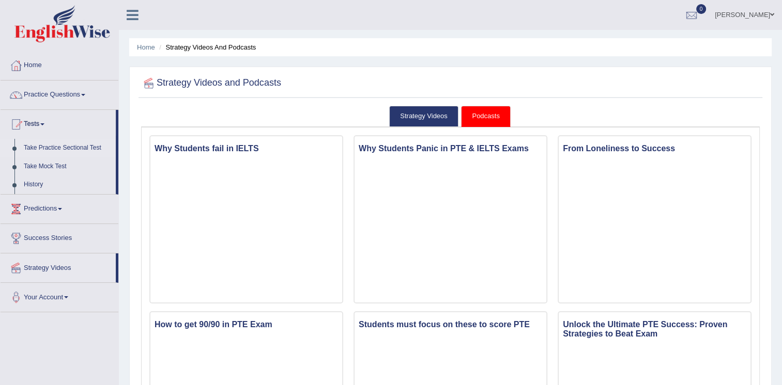
click at [84, 145] on link "Take Practice Sectional Test" at bounding box center [67, 148] width 97 height 19
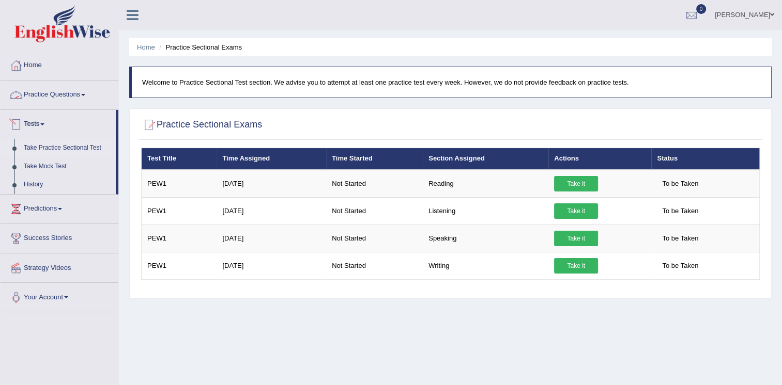
click at [72, 93] on link "Practice Questions" at bounding box center [60, 94] width 118 height 26
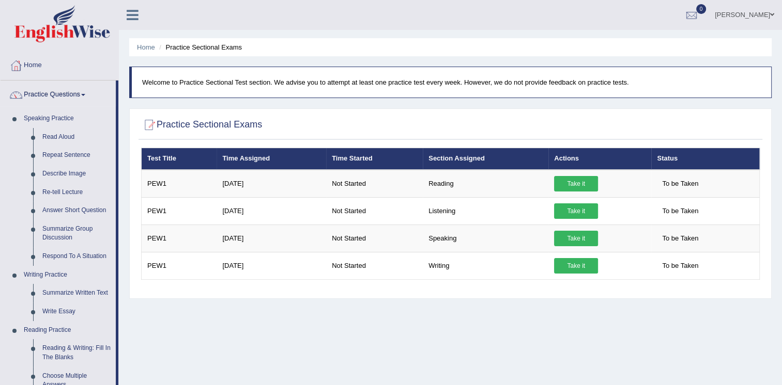
click at [72, 93] on link "Practice Questions" at bounding box center [58, 94] width 115 height 26
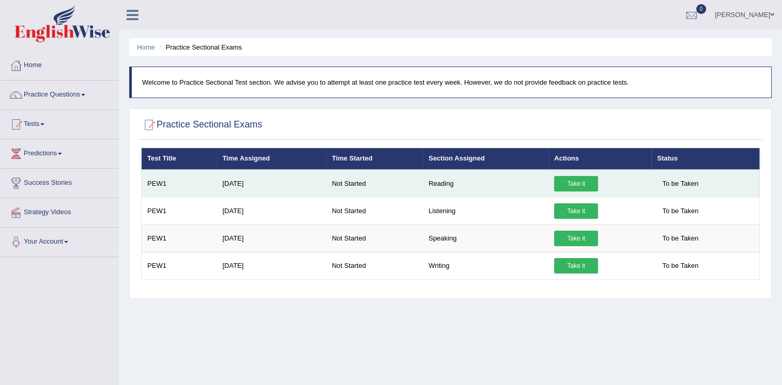
click at [569, 183] on link "Take it" at bounding box center [576, 184] width 44 height 16
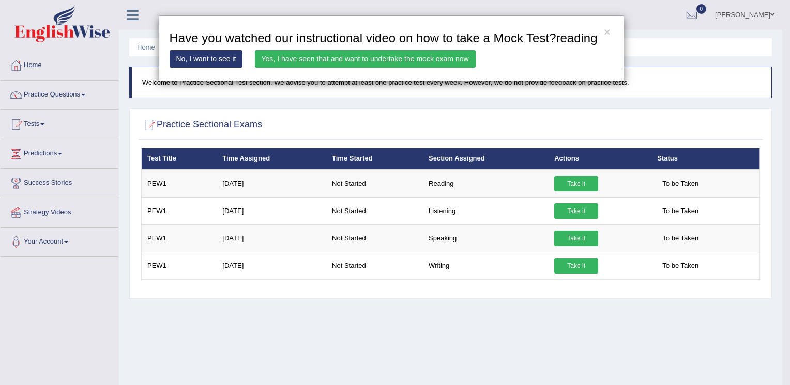
click at [364, 60] on link "Yes, I have seen that and want to undertake the mock exam now" at bounding box center [365, 59] width 221 height 18
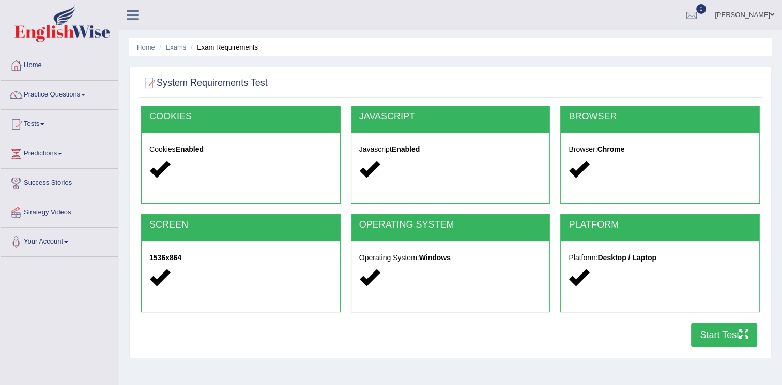
click at [697, 342] on button "Start Test" at bounding box center [724, 335] width 66 height 24
click at [41, 118] on link "Tests" at bounding box center [60, 123] width 118 height 26
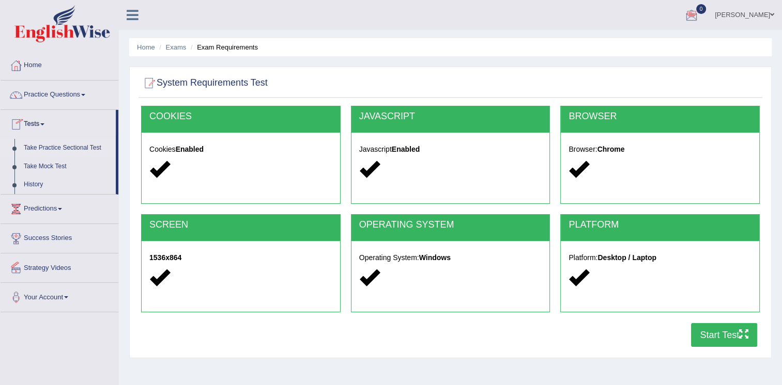
click at [54, 147] on link "Take Practice Sectional Test" at bounding box center [67, 148] width 97 height 19
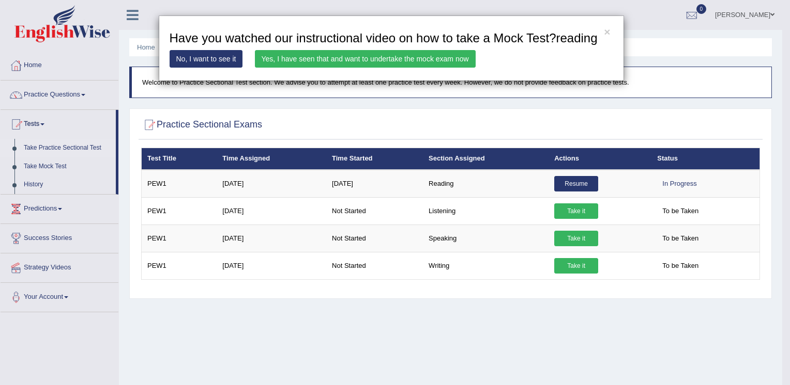
click at [352, 60] on link "Yes, I have seen that and want to undertake the mock exam now" at bounding box center [365, 59] width 221 height 18
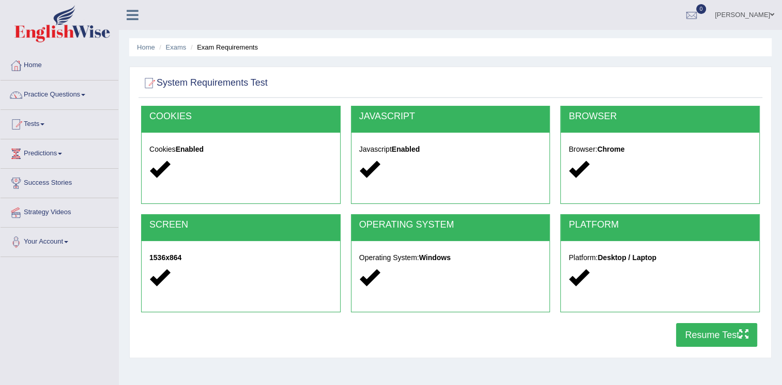
click at [699, 338] on button "Resume Test" at bounding box center [716, 335] width 81 height 24
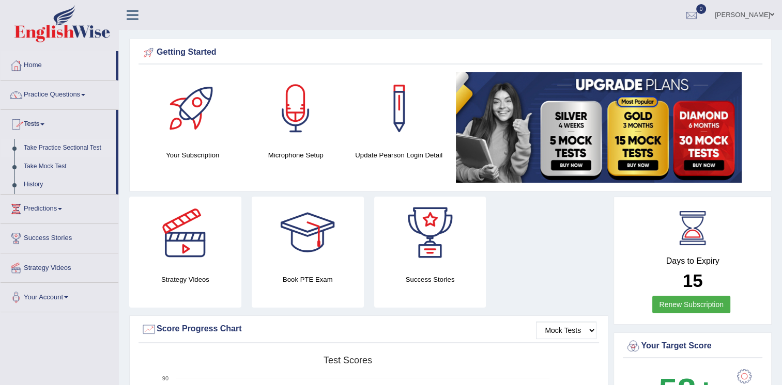
click at [63, 145] on link "Take Practice Sectional Test" at bounding box center [67, 148] width 97 height 19
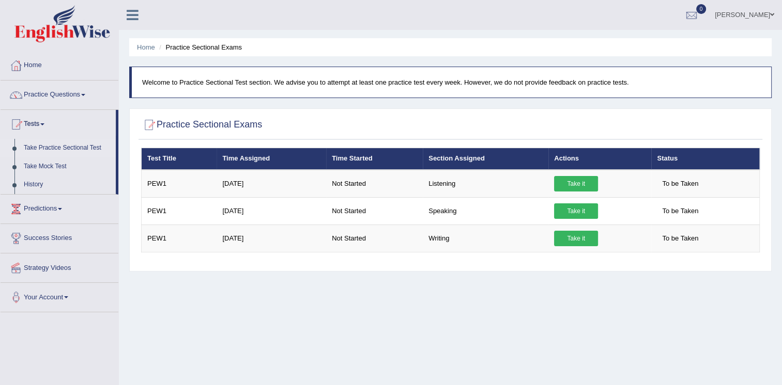
click at [449, 87] on p "Welcome to Practice Sectional Test section. We advise you to attempt at least o…" at bounding box center [451, 83] width 619 height 10
click at [619, 85] on p "Welcome to Practice Sectional Test section. We advise you to attempt at least o…" at bounding box center [451, 83] width 619 height 10
